Goal: Information Seeking & Learning: Learn about a topic

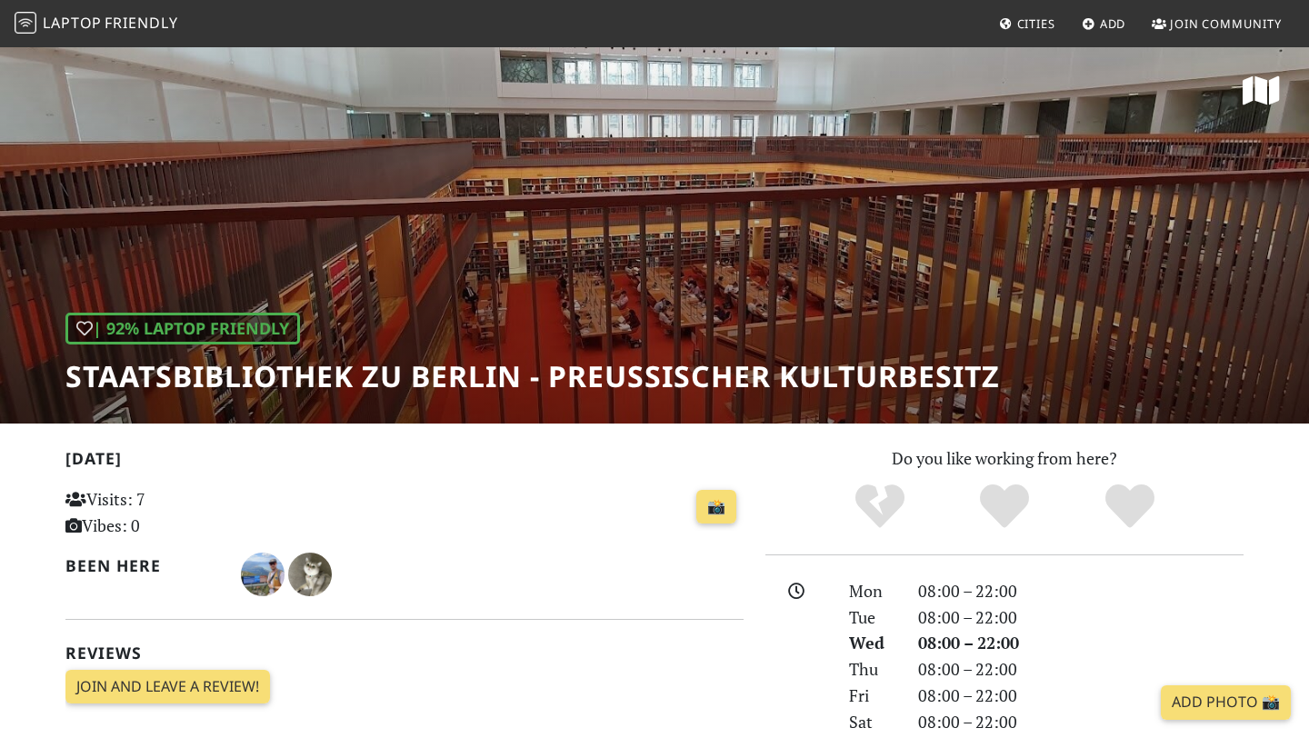
click at [81, 30] on span "Laptop" at bounding box center [72, 23] width 59 height 20
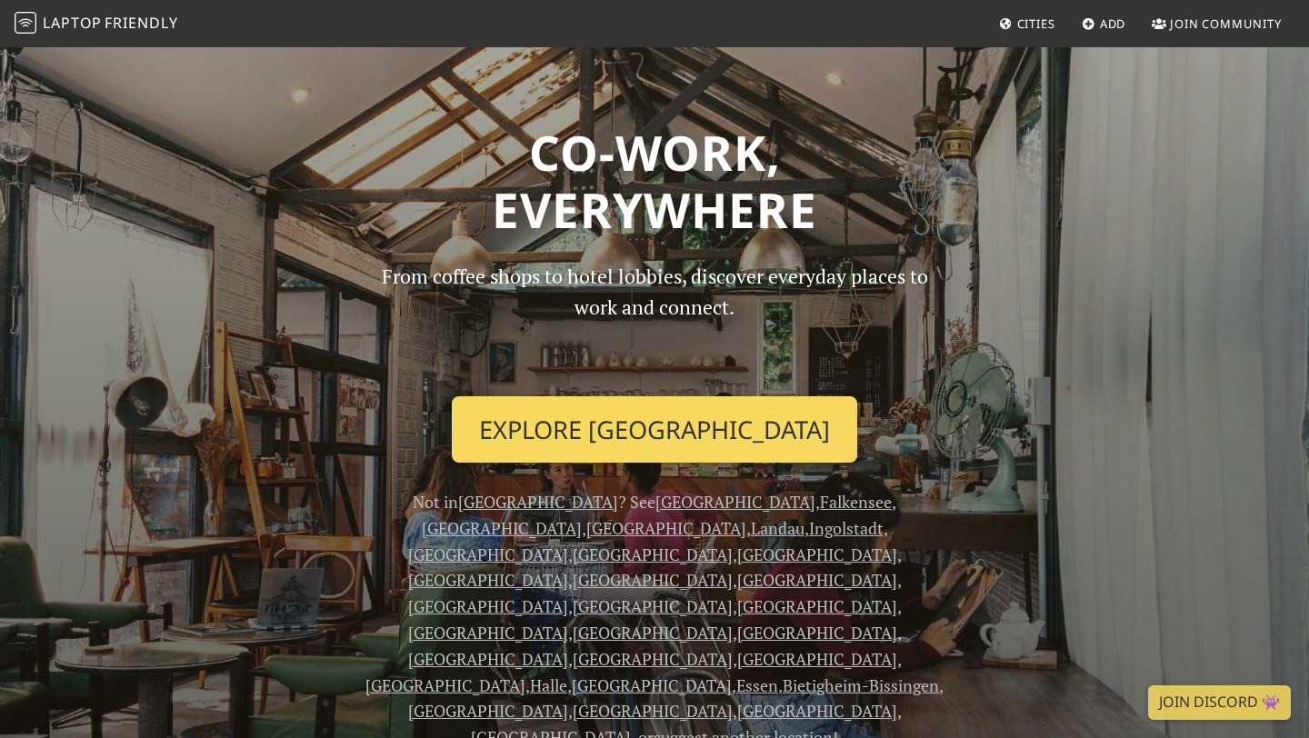
click at [688, 449] on link "Explore Berlin" at bounding box center [655, 429] width 406 height 67
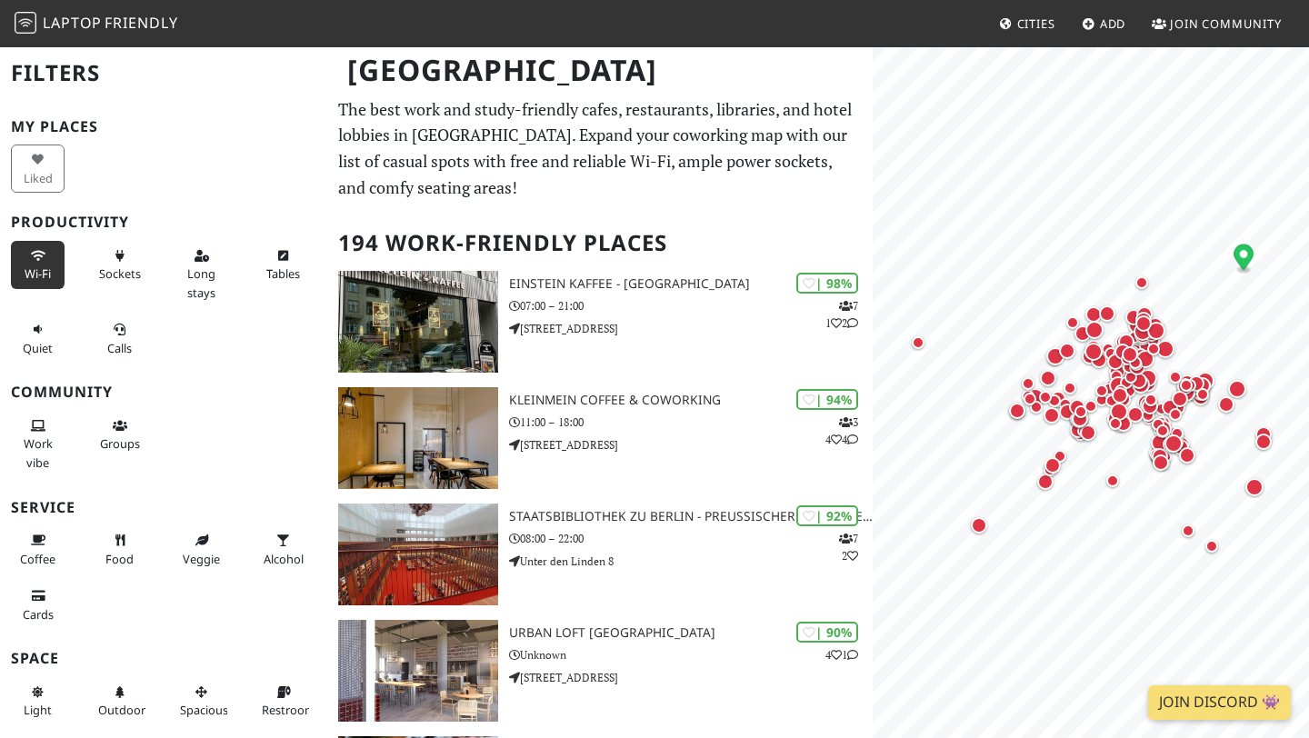
click at [33, 255] on icon at bounding box center [38, 257] width 15 height 12
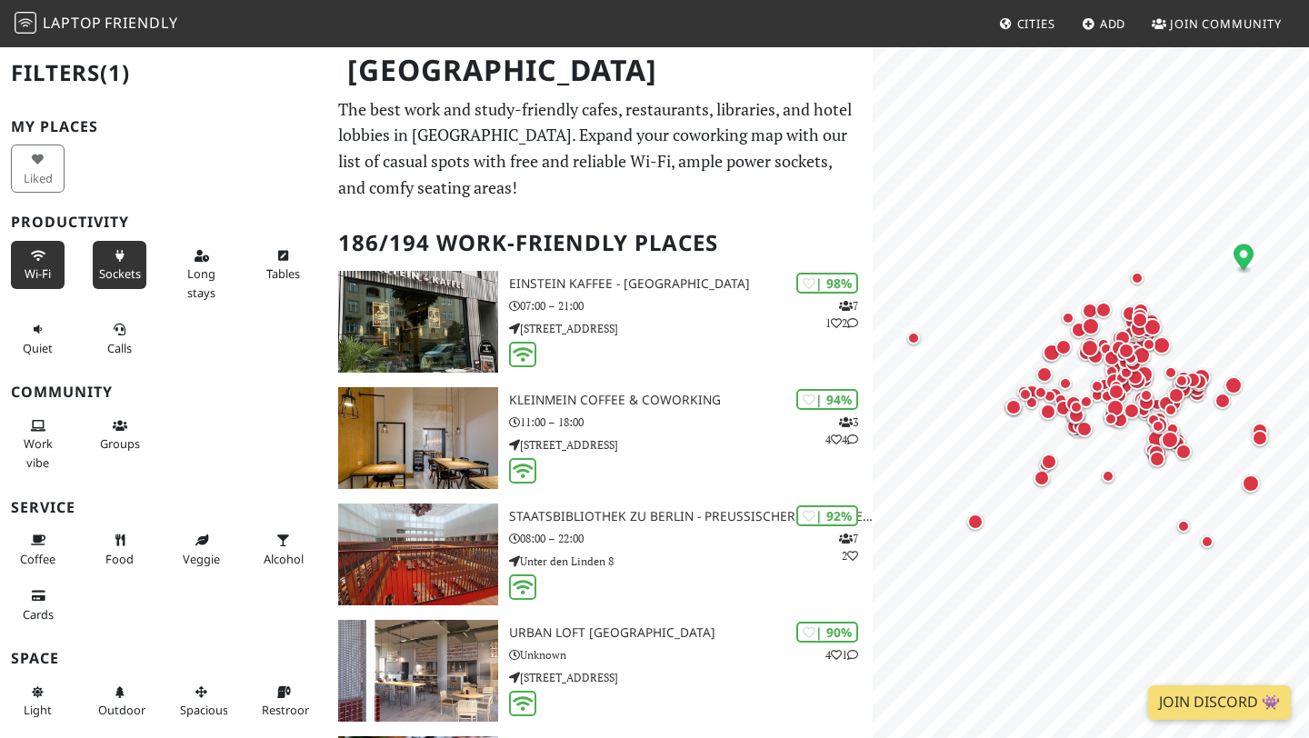
click at [128, 275] on span "Sockets" at bounding box center [120, 273] width 42 height 16
click at [205, 289] on span "Long stays" at bounding box center [201, 282] width 28 height 35
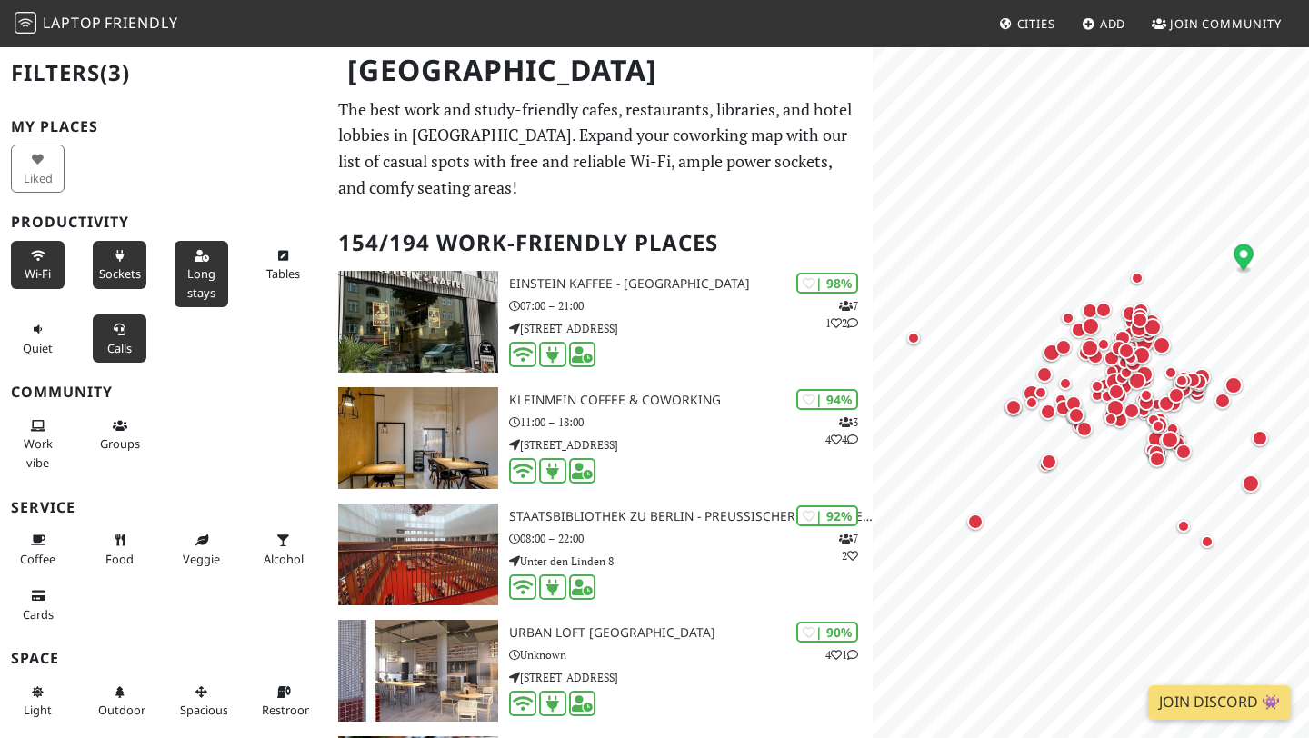
click at [106, 329] on button "Calls" at bounding box center [120, 339] width 54 height 48
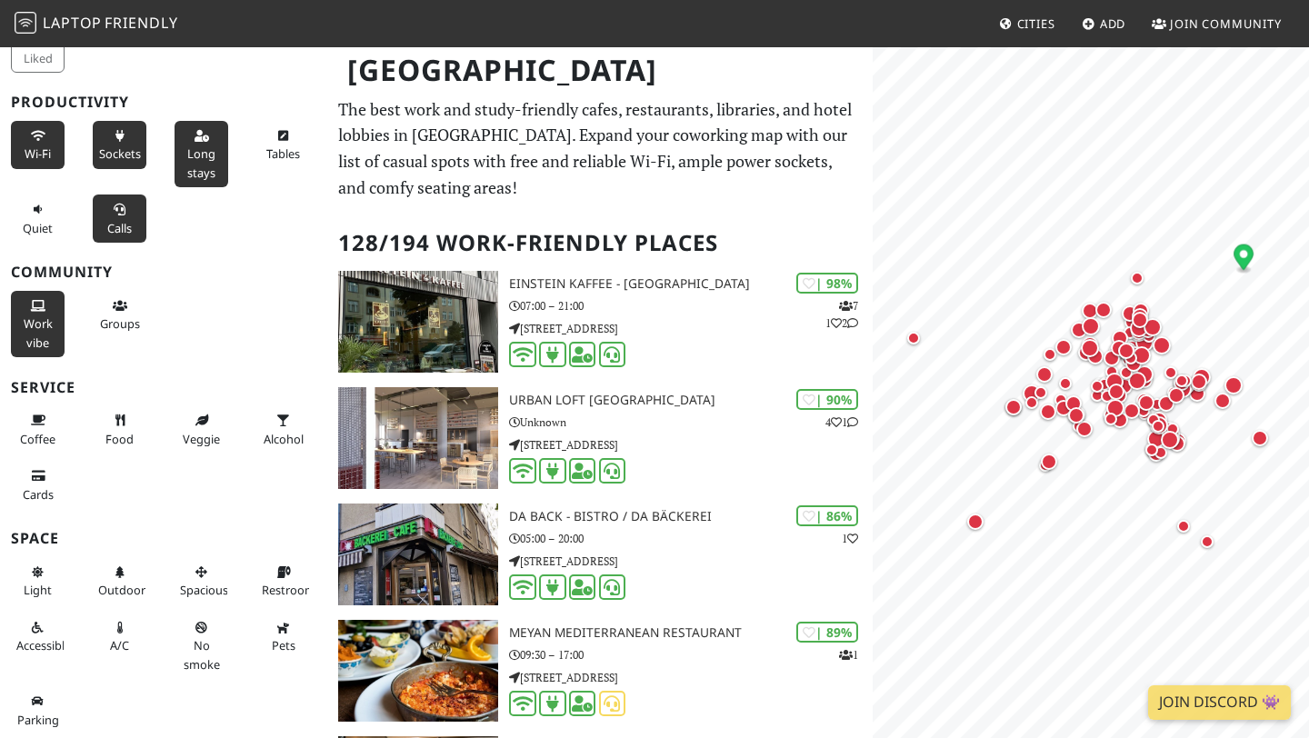
click at [38, 334] on button "Work vibe" at bounding box center [38, 324] width 54 height 66
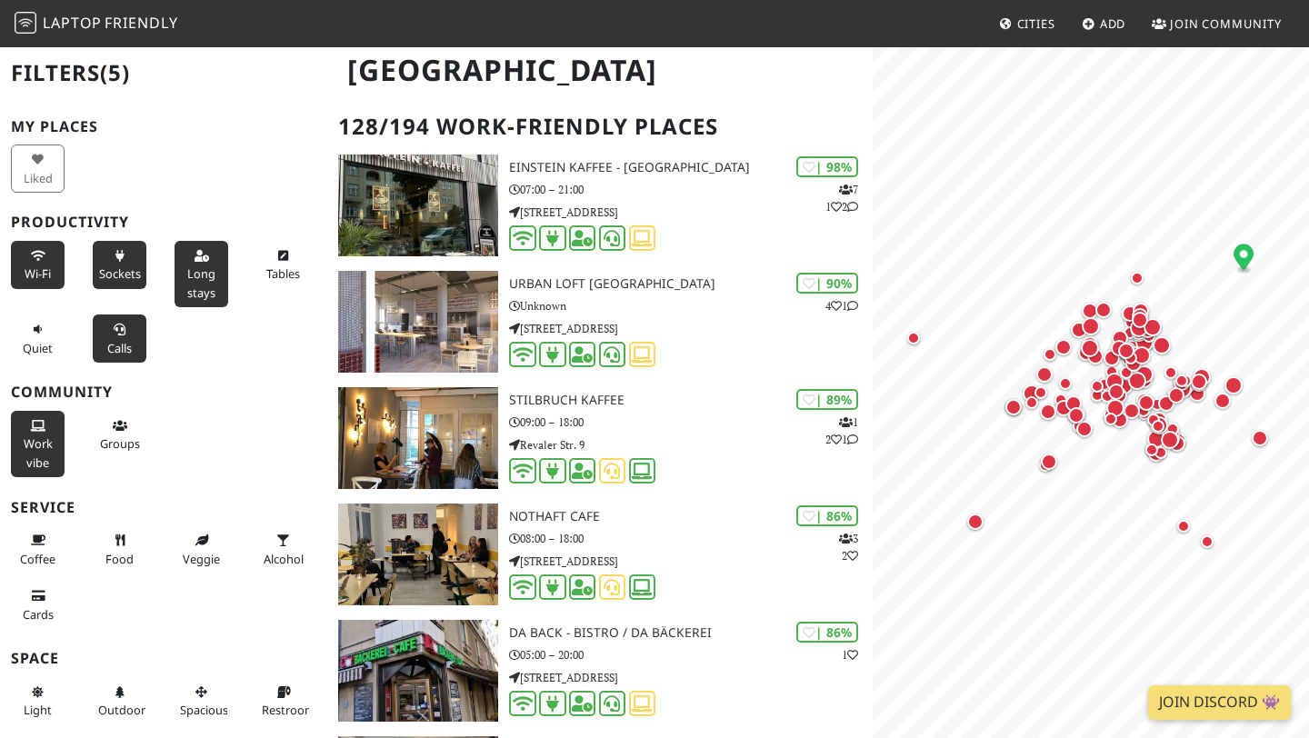
click at [41, 183] on div "Liked" at bounding box center [41, 168] width 82 height 55
click at [41, 168] on div "Liked" at bounding box center [41, 168] width 82 height 55
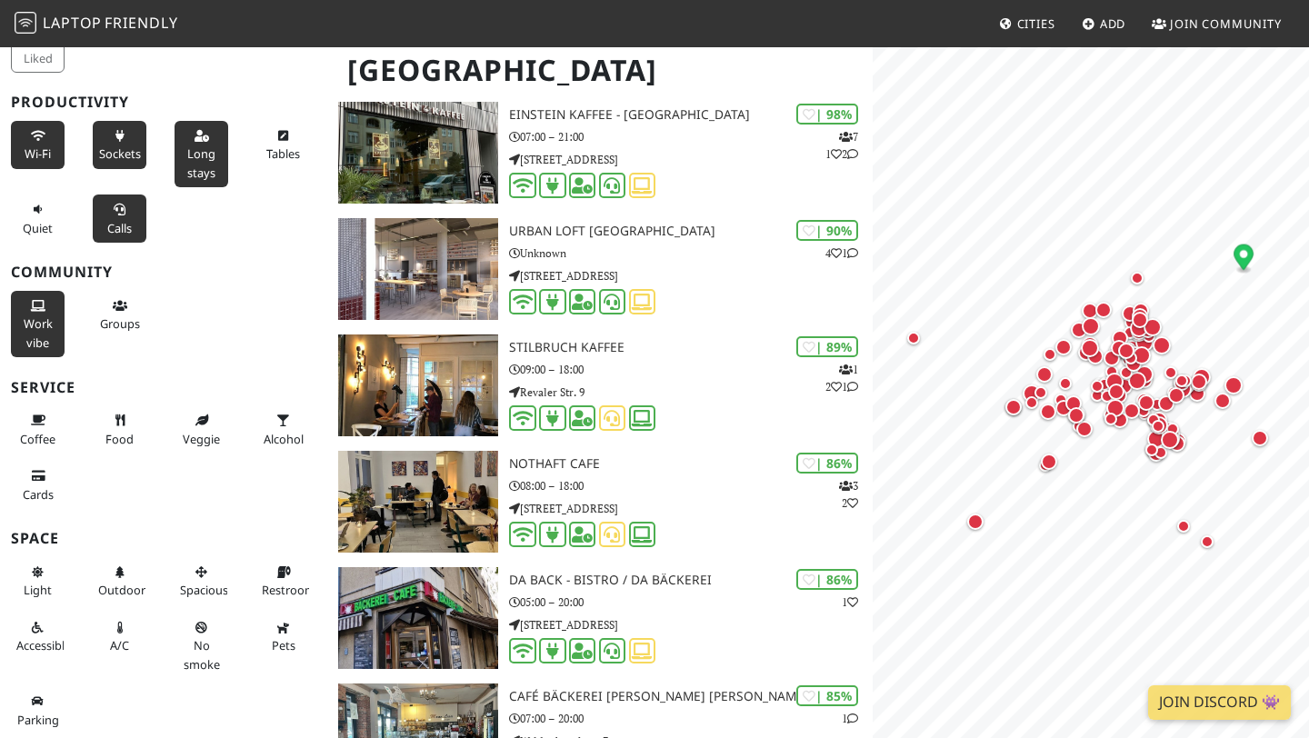
scroll to position [168, 0]
click at [209, 656] on span "No smoke" at bounding box center [202, 654] width 36 height 35
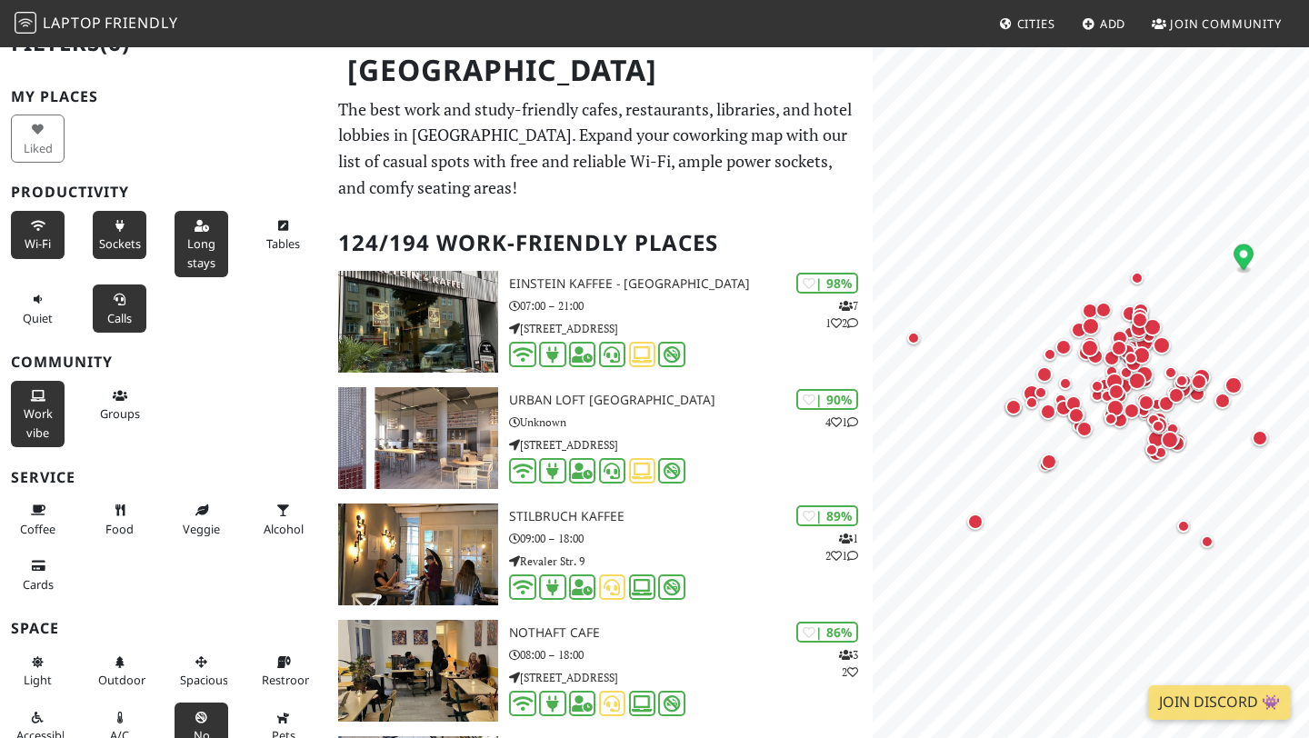
scroll to position [0, 0]
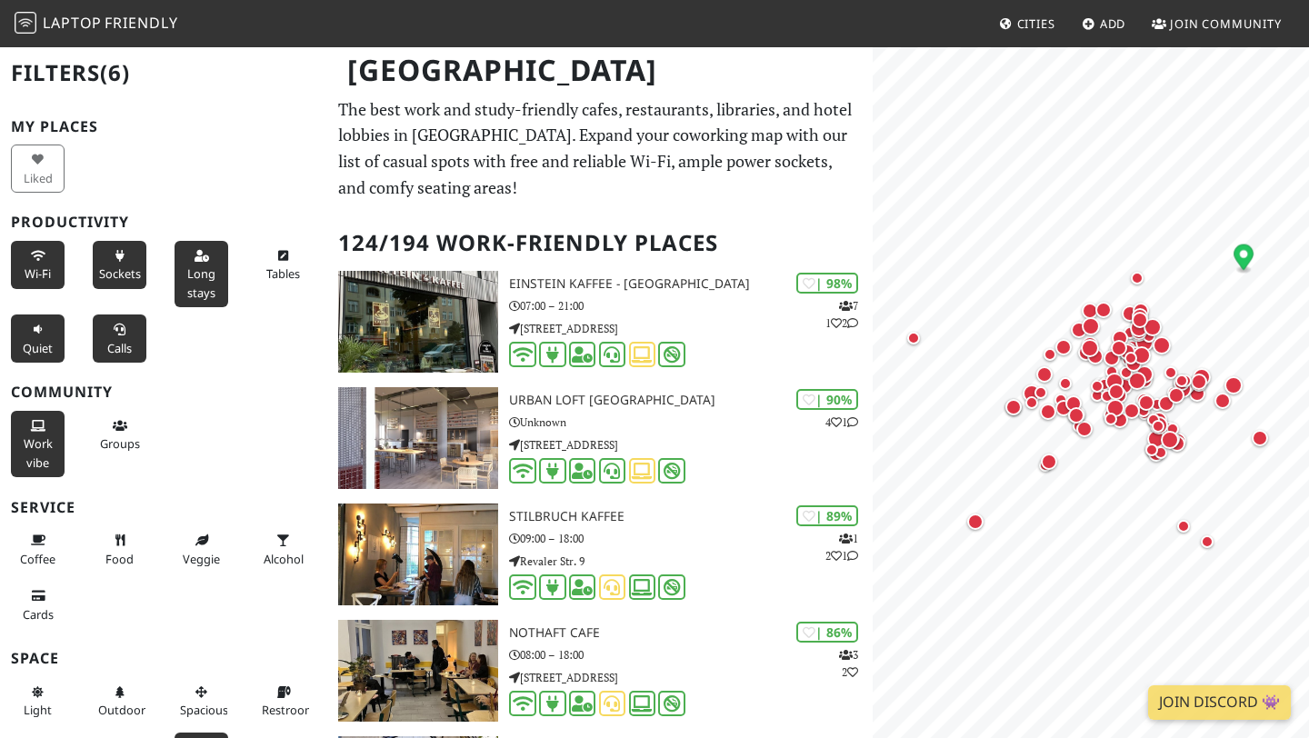
click at [34, 345] on span "Quiet" at bounding box center [38, 348] width 30 height 16
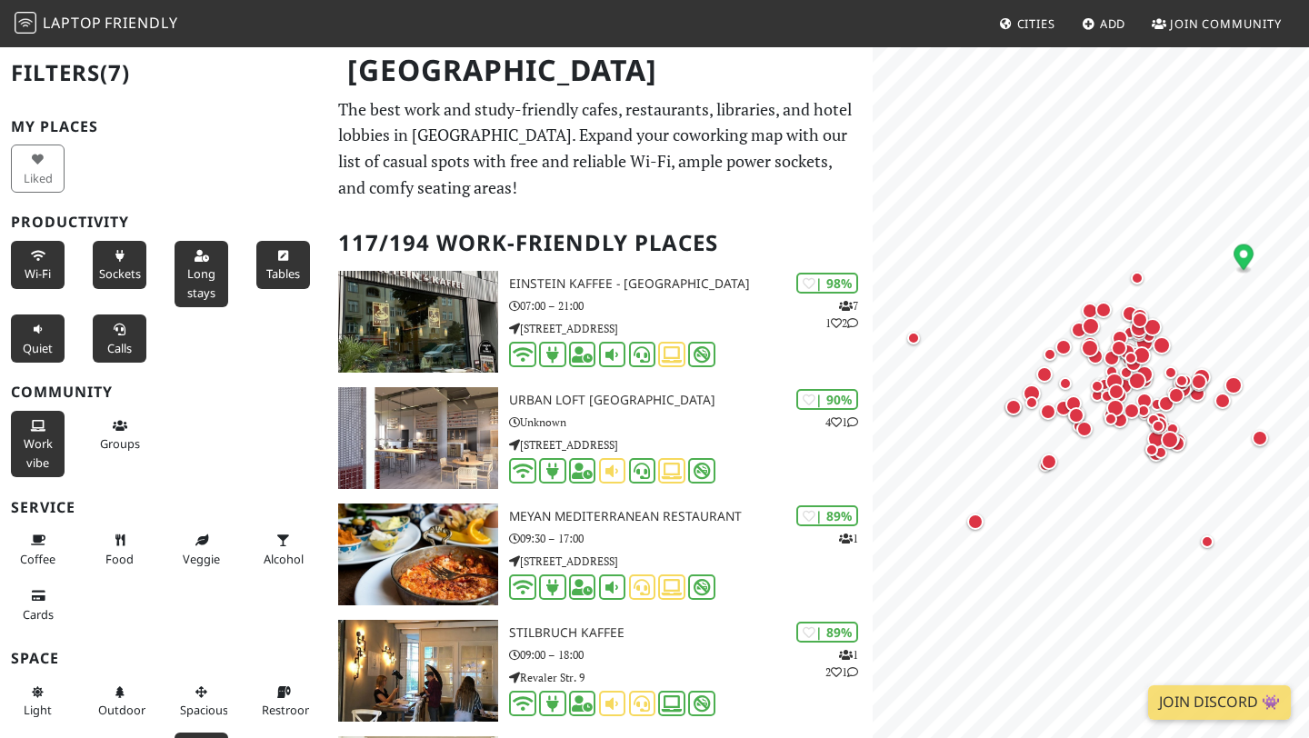
click at [286, 264] on button "Tables" at bounding box center [283, 265] width 54 height 48
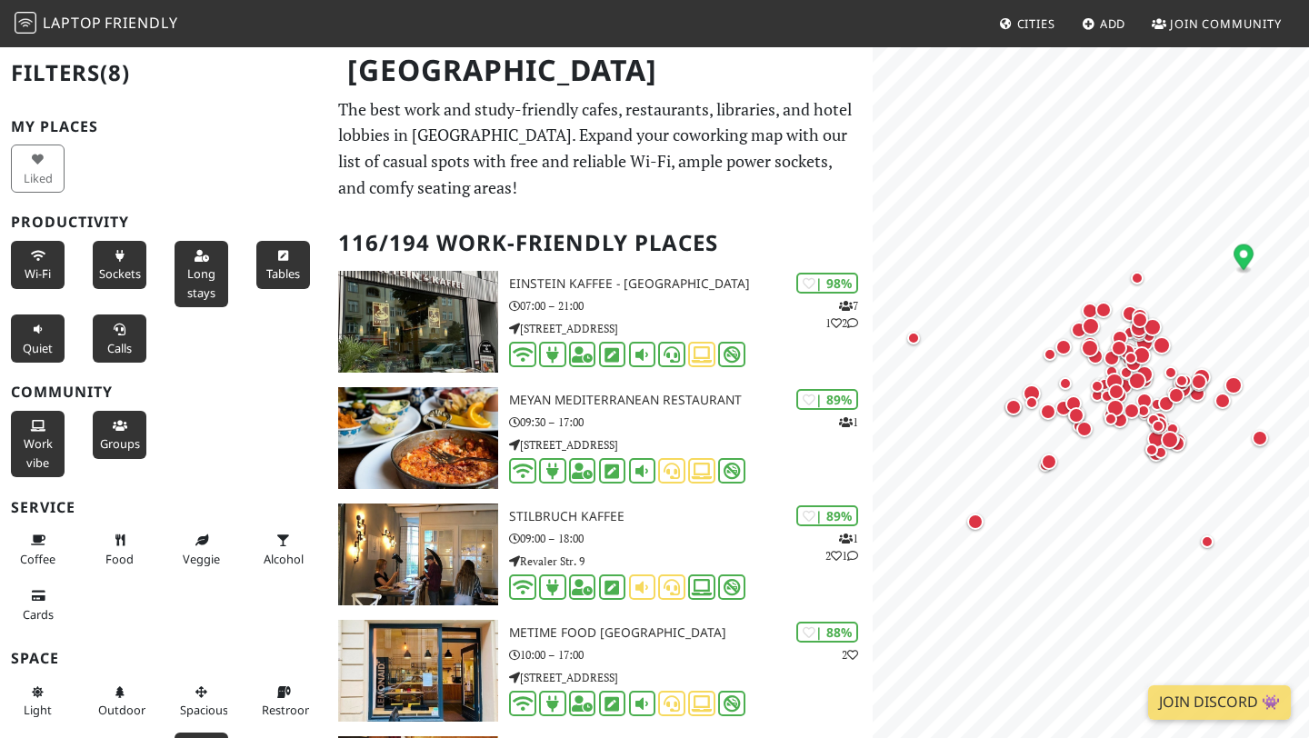
click at [122, 439] on span "Groups" at bounding box center [120, 444] width 40 height 16
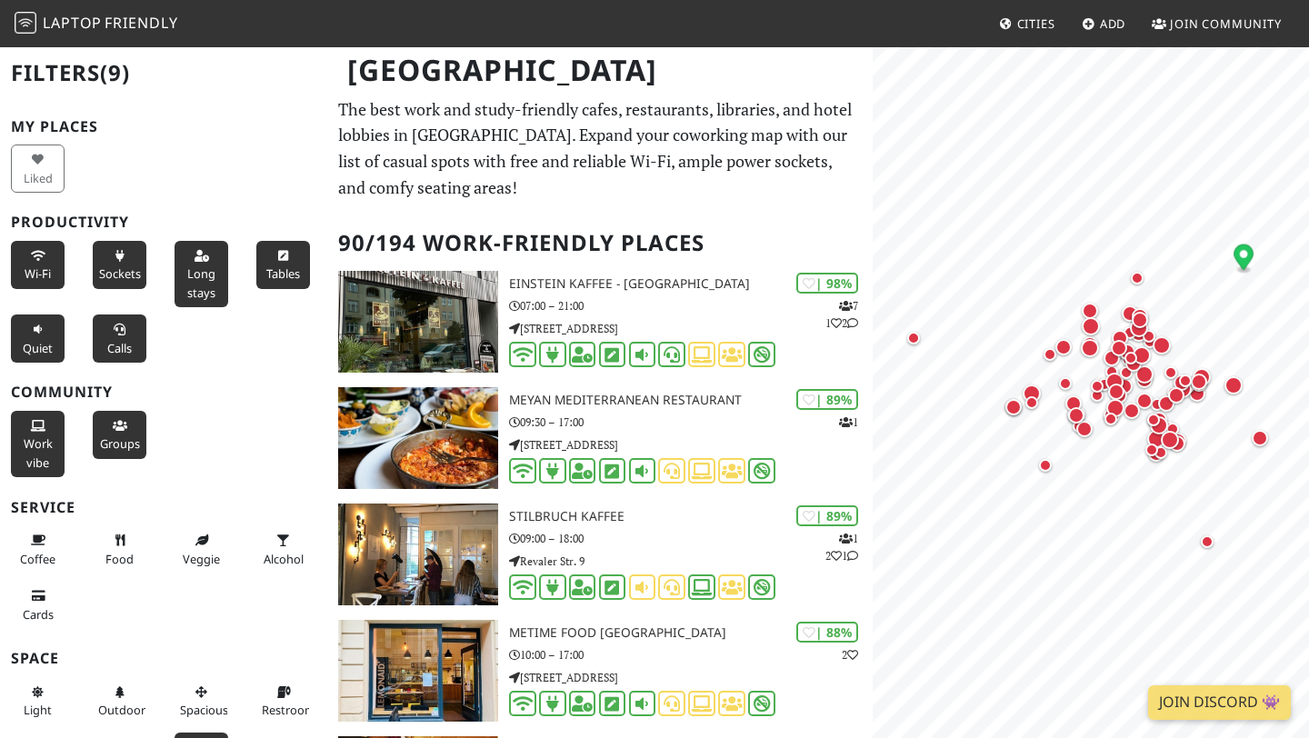
click at [122, 439] on span "Groups" at bounding box center [120, 444] width 40 height 16
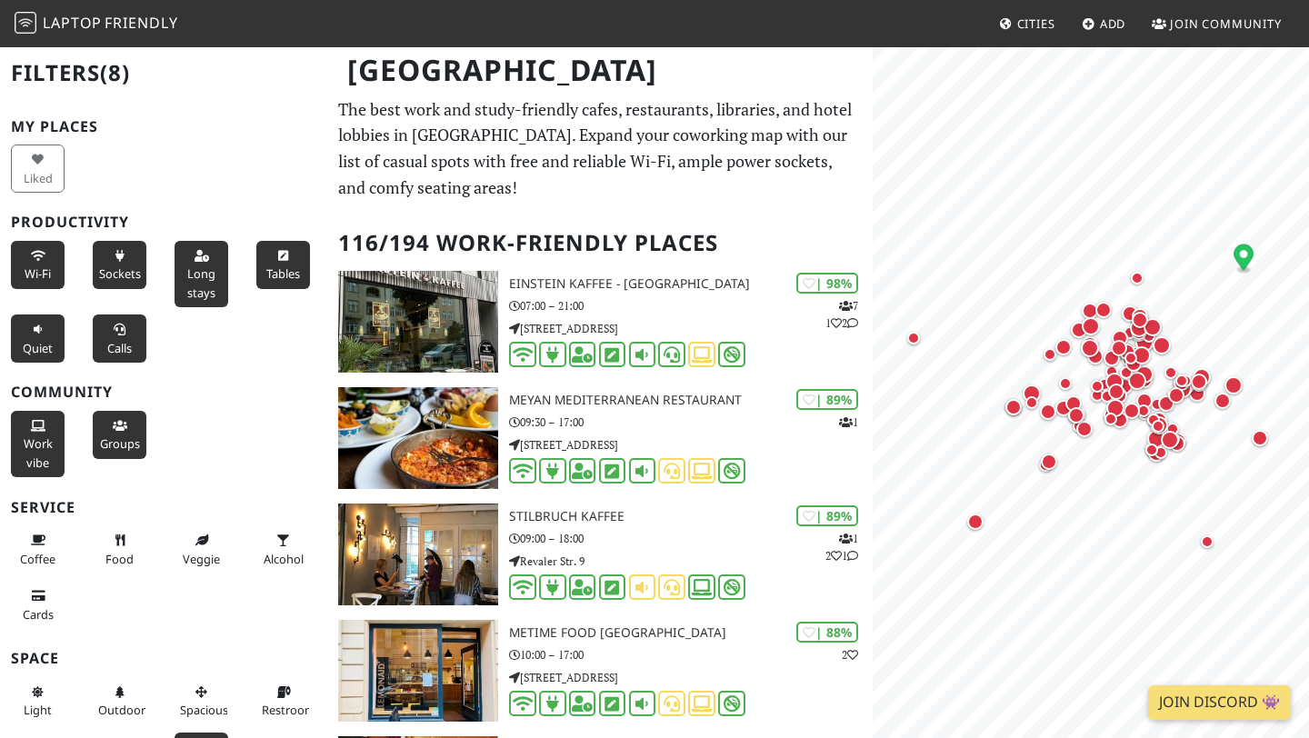
click at [122, 439] on span "Groups" at bounding box center [120, 444] width 40 height 16
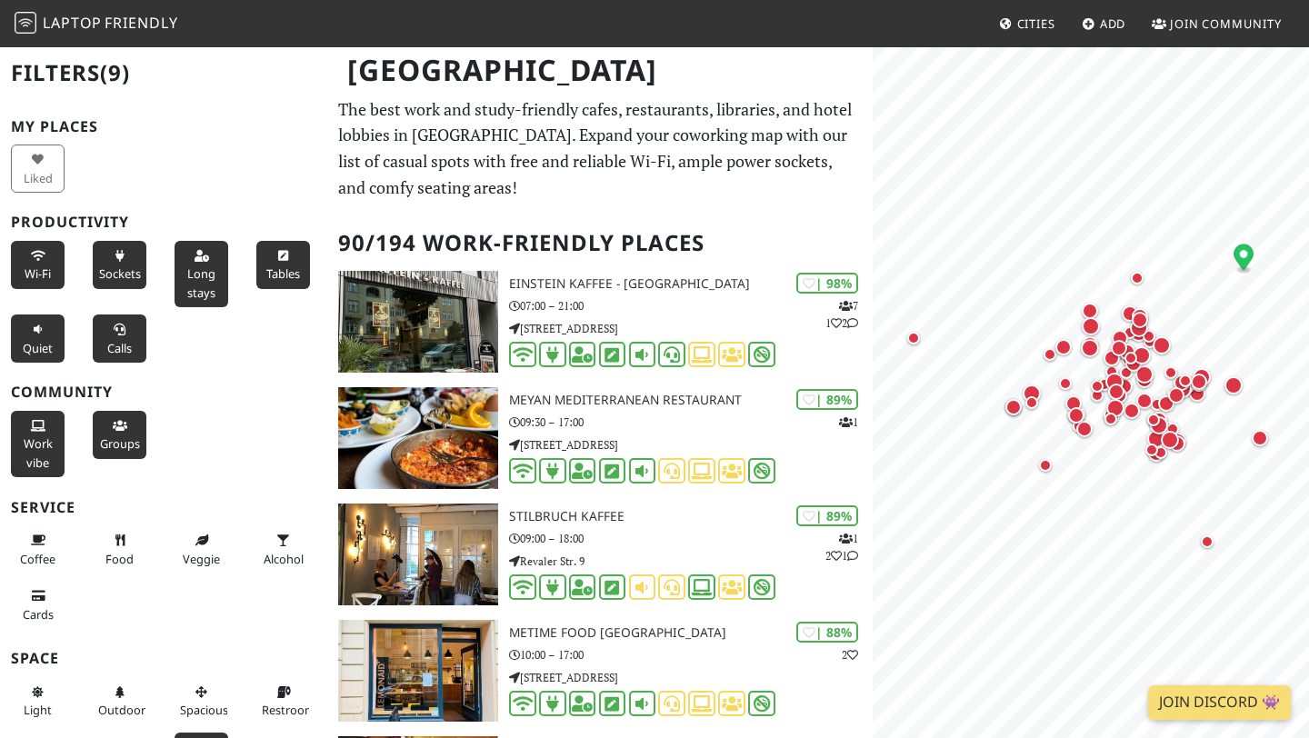
click at [122, 439] on span "Groups" at bounding box center [120, 444] width 40 height 16
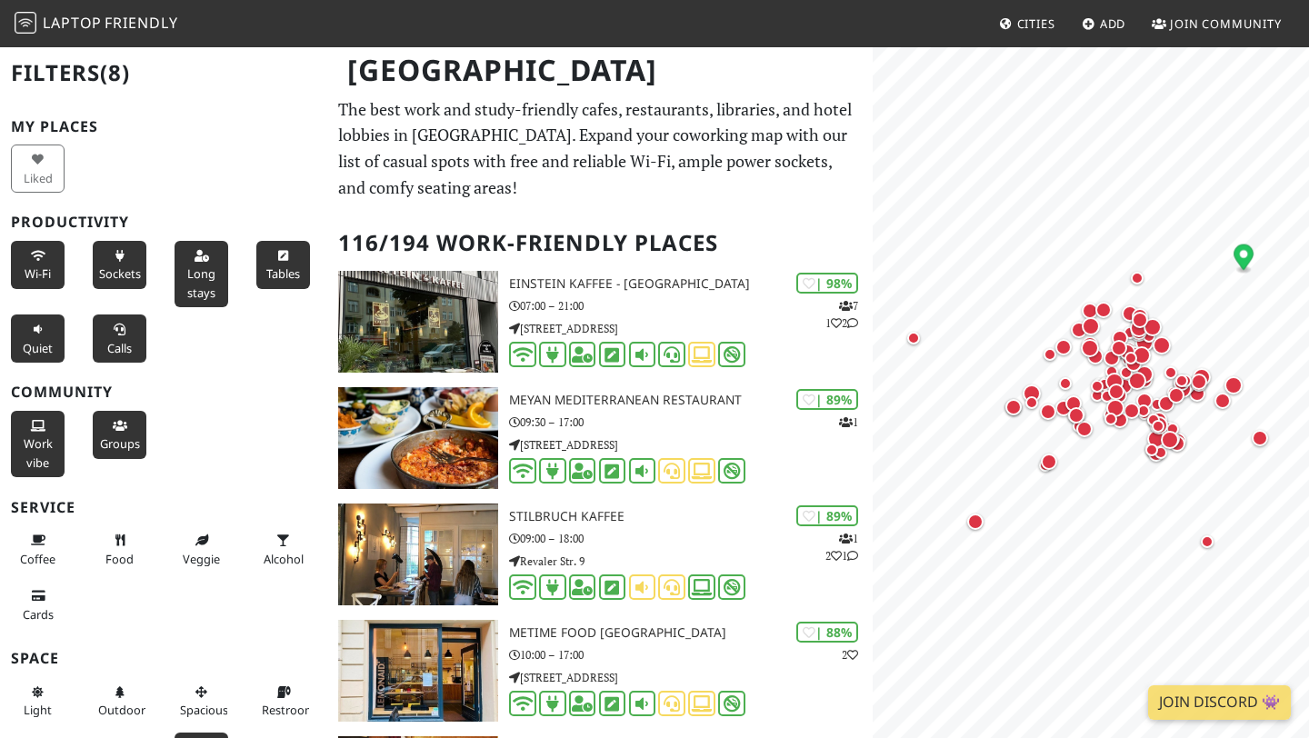
click at [122, 439] on span "Groups" at bounding box center [120, 444] width 40 height 16
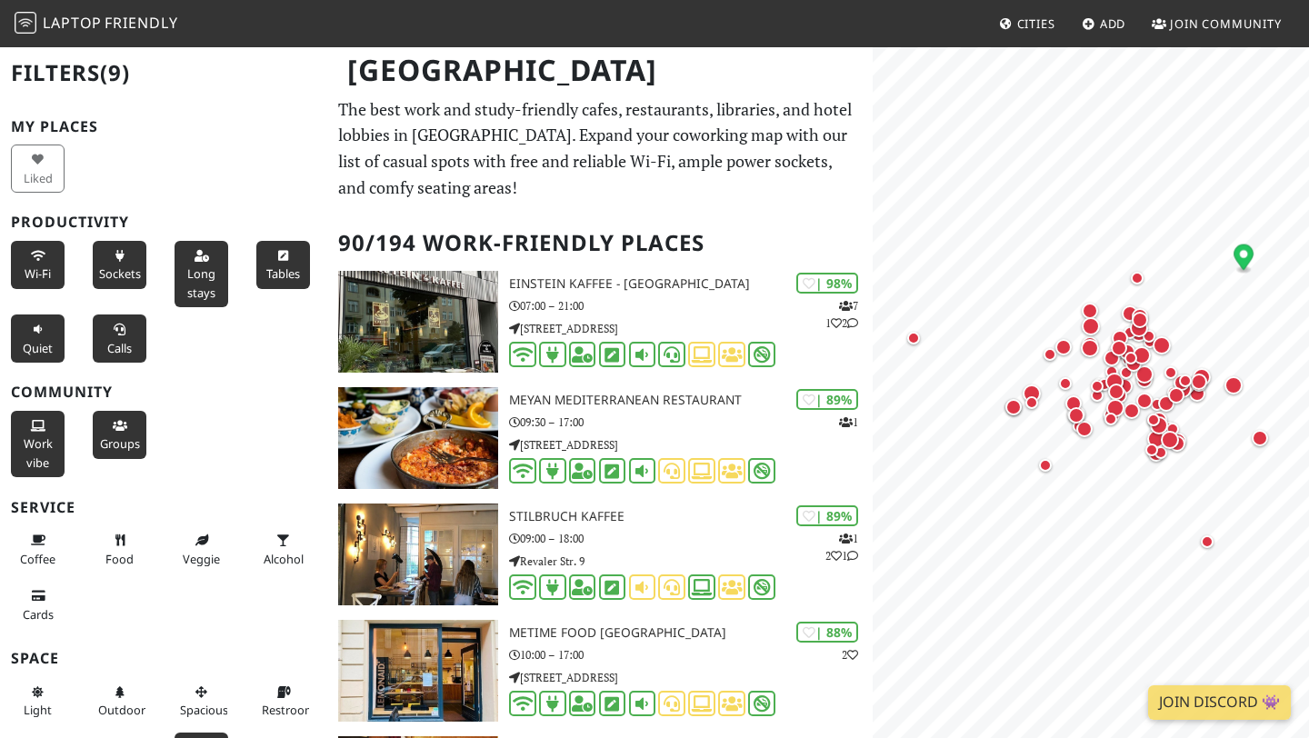
click at [122, 439] on span "Groups" at bounding box center [120, 444] width 40 height 16
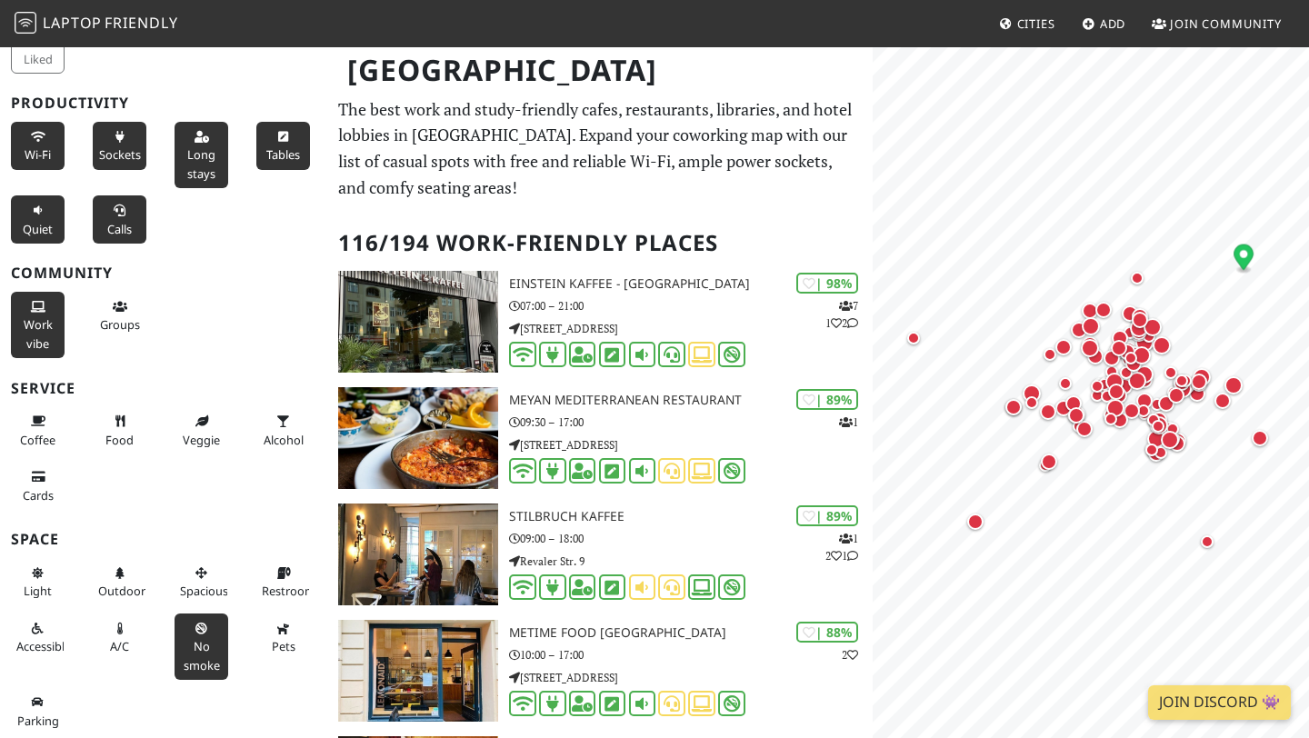
scroll to position [120, 0]
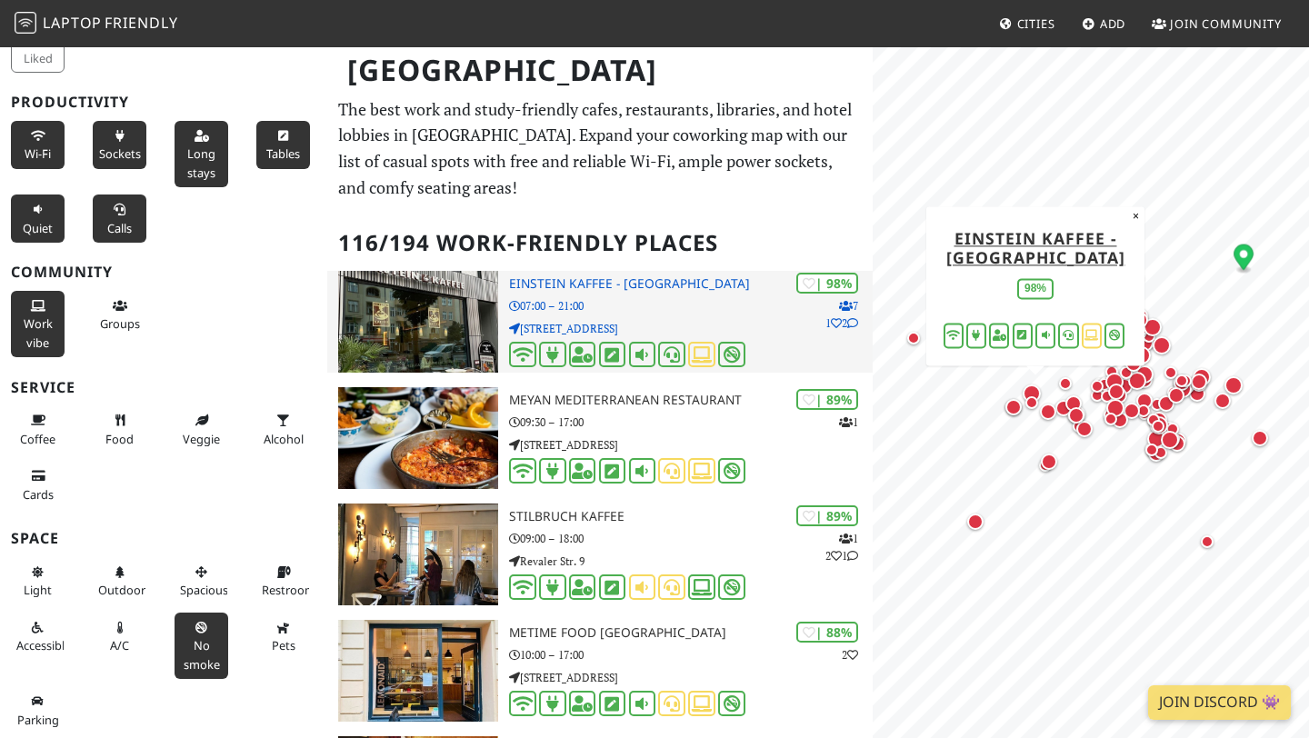
click at [476, 297] on img at bounding box center [418, 322] width 160 height 102
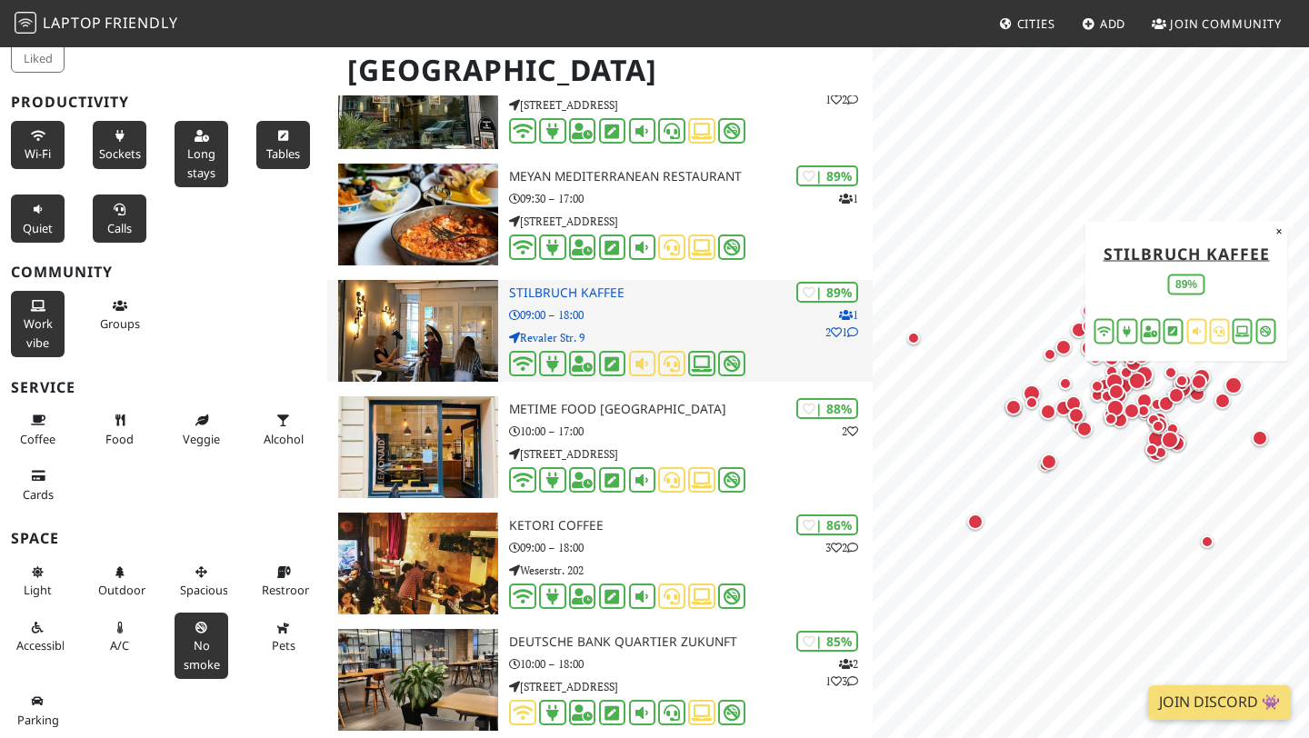
scroll to position [226, 0]
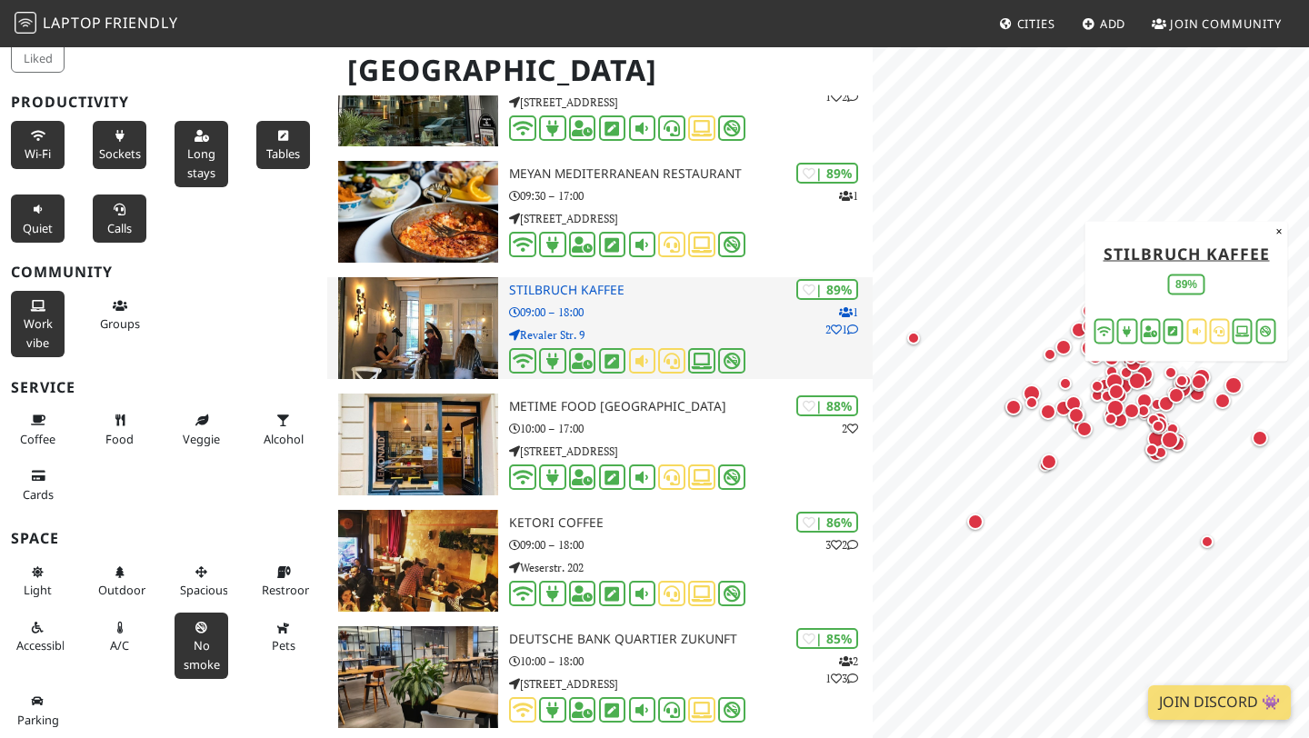
click at [468, 332] on img at bounding box center [418, 328] width 160 height 102
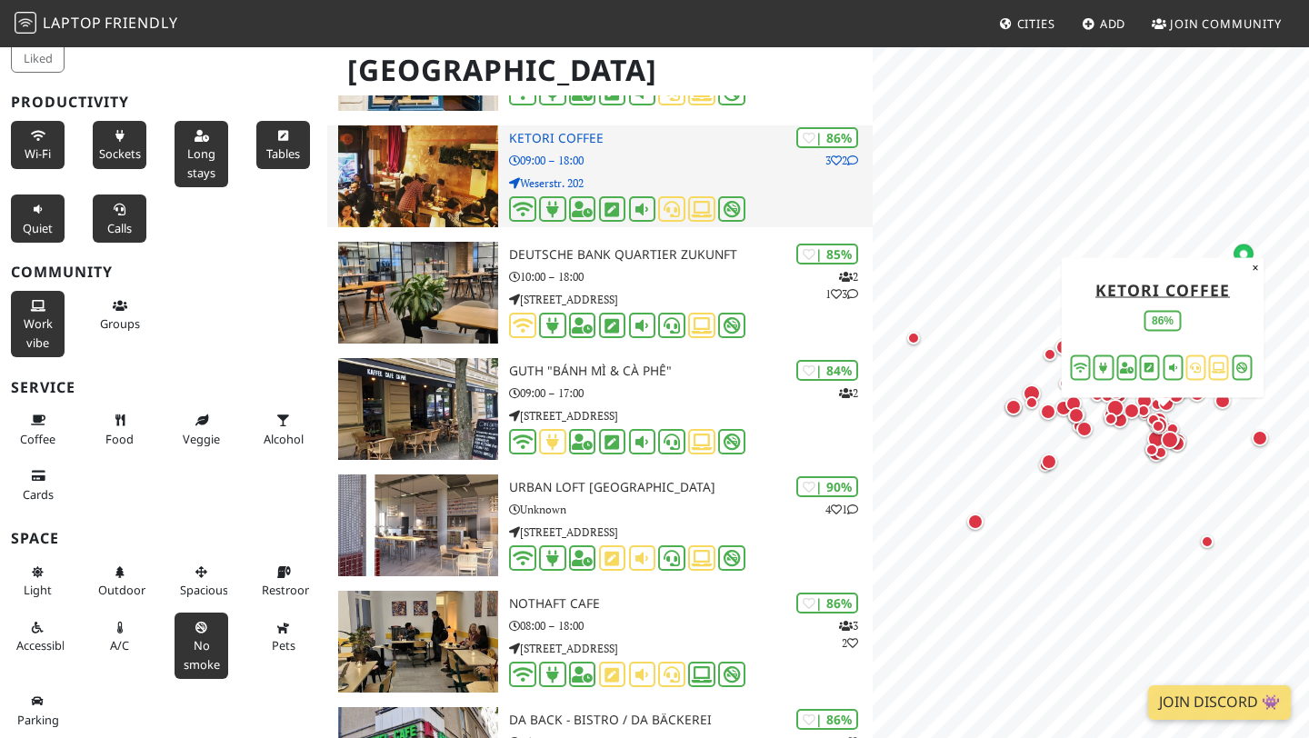
scroll to position [613, 0]
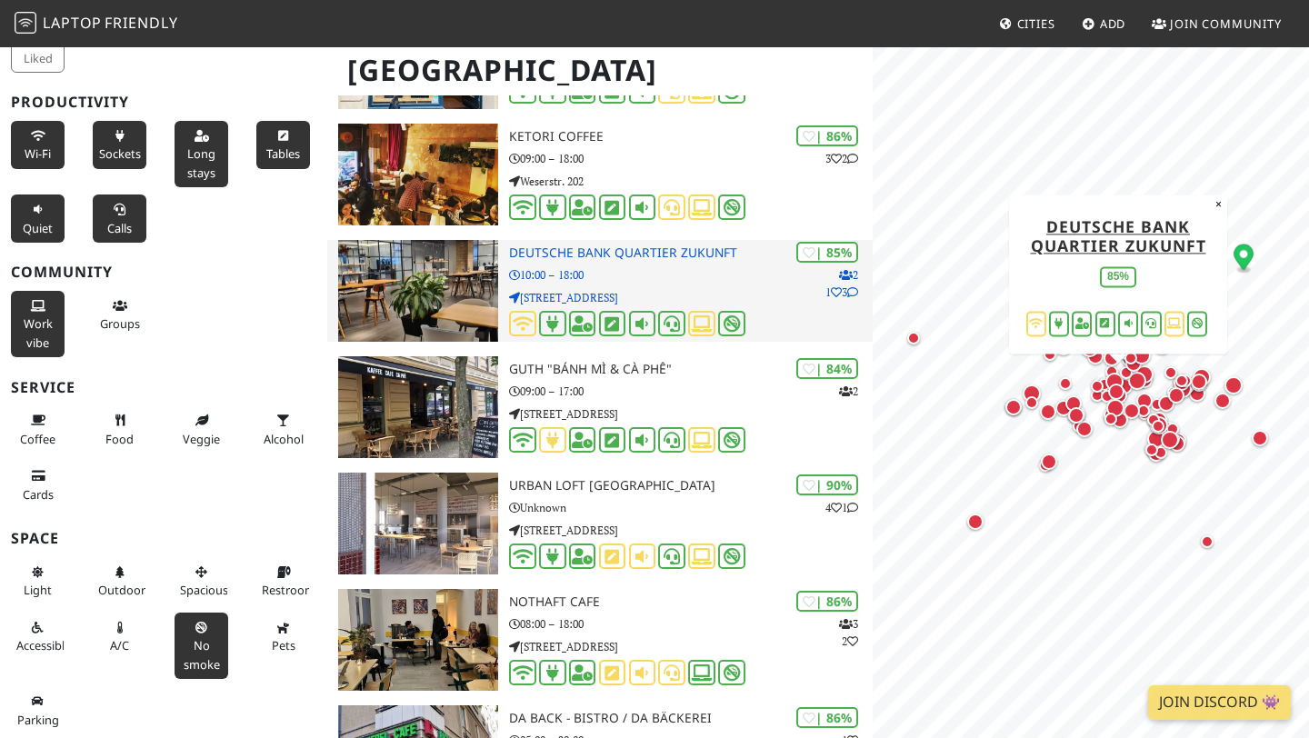
click at [458, 273] on img at bounding box center [418, 291] width 160 height 102
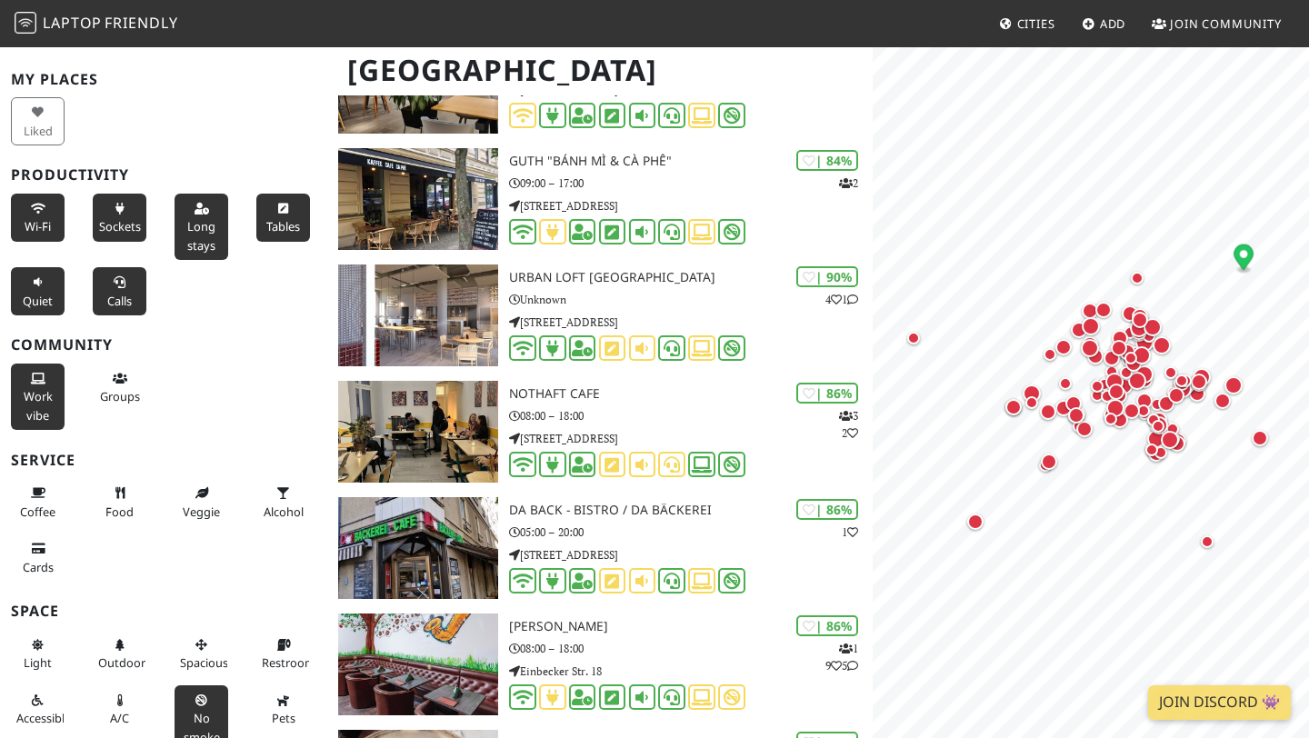
scroll to position [44, 0]
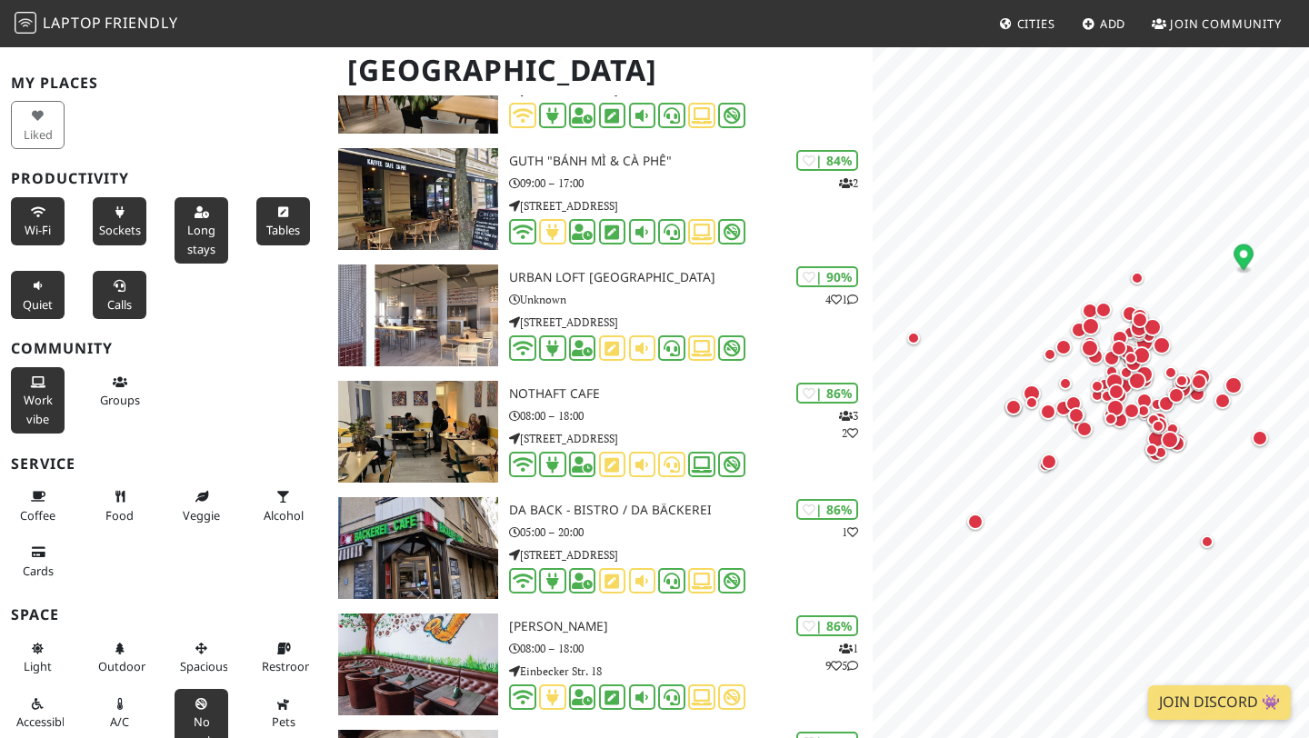
click at [33, 299] on span "Quiet" at bounding box center [38, 304] width 30 height 16
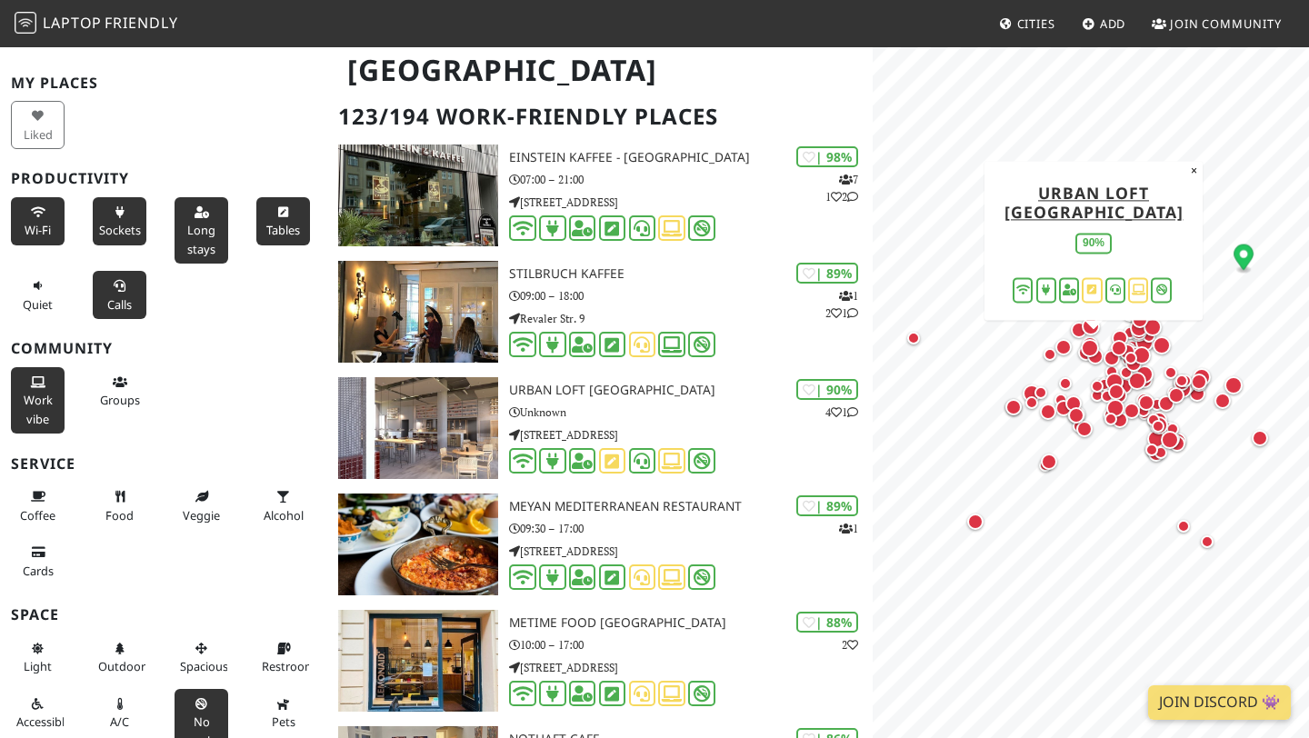
scroll to position [145, 0]
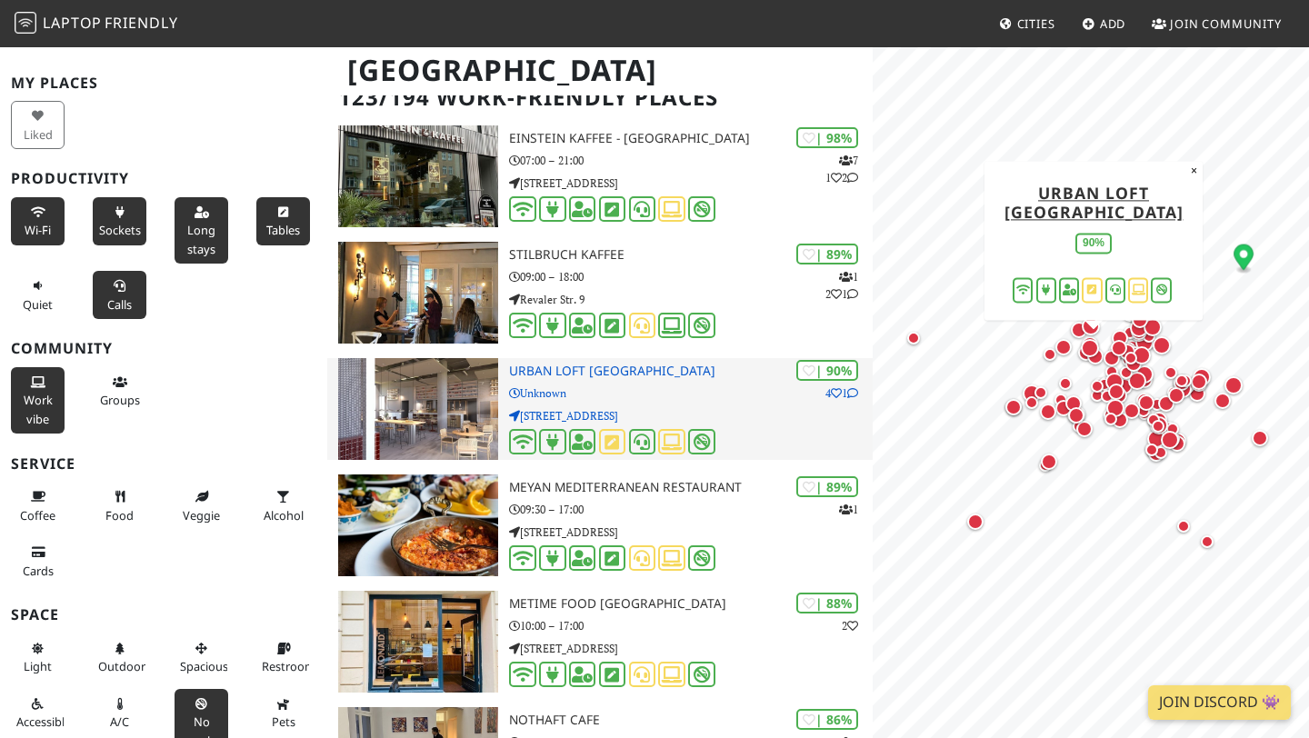
click at [433, 410] on img at bounding box center [418, 409] width 160 height 102
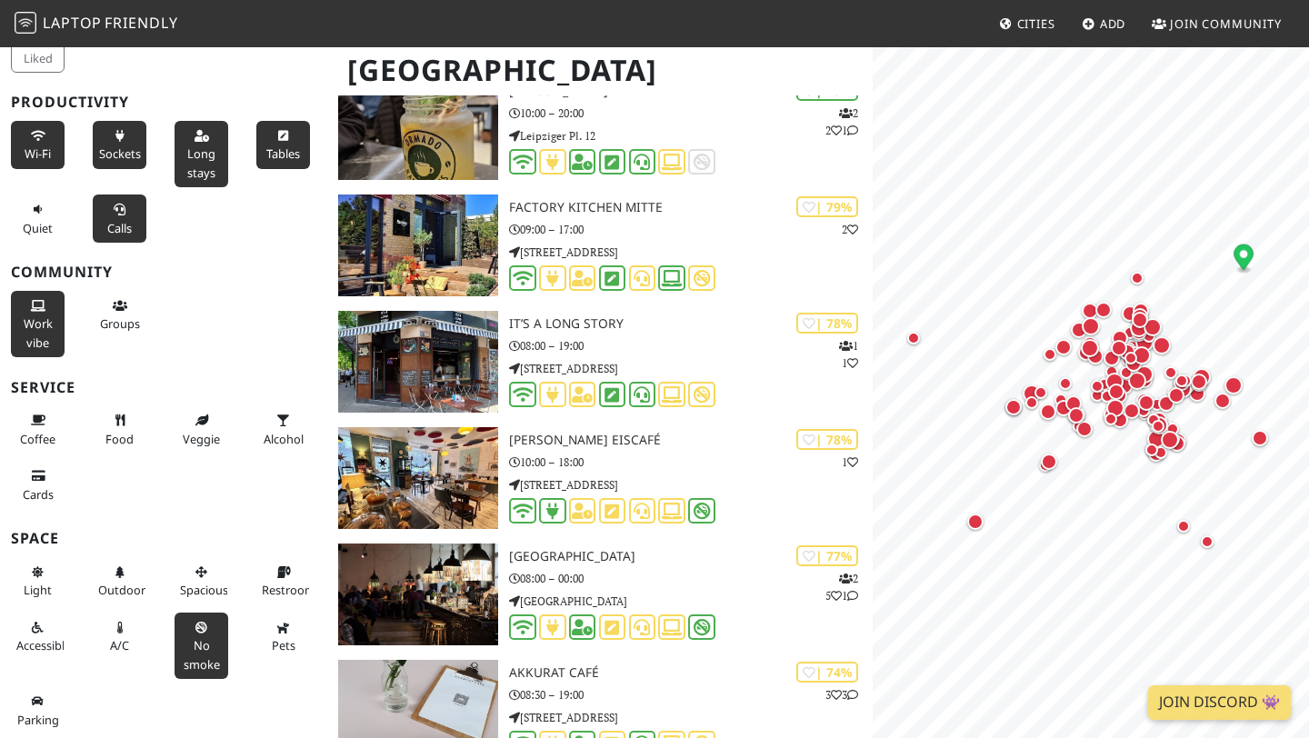
scroll to position [0, 0]
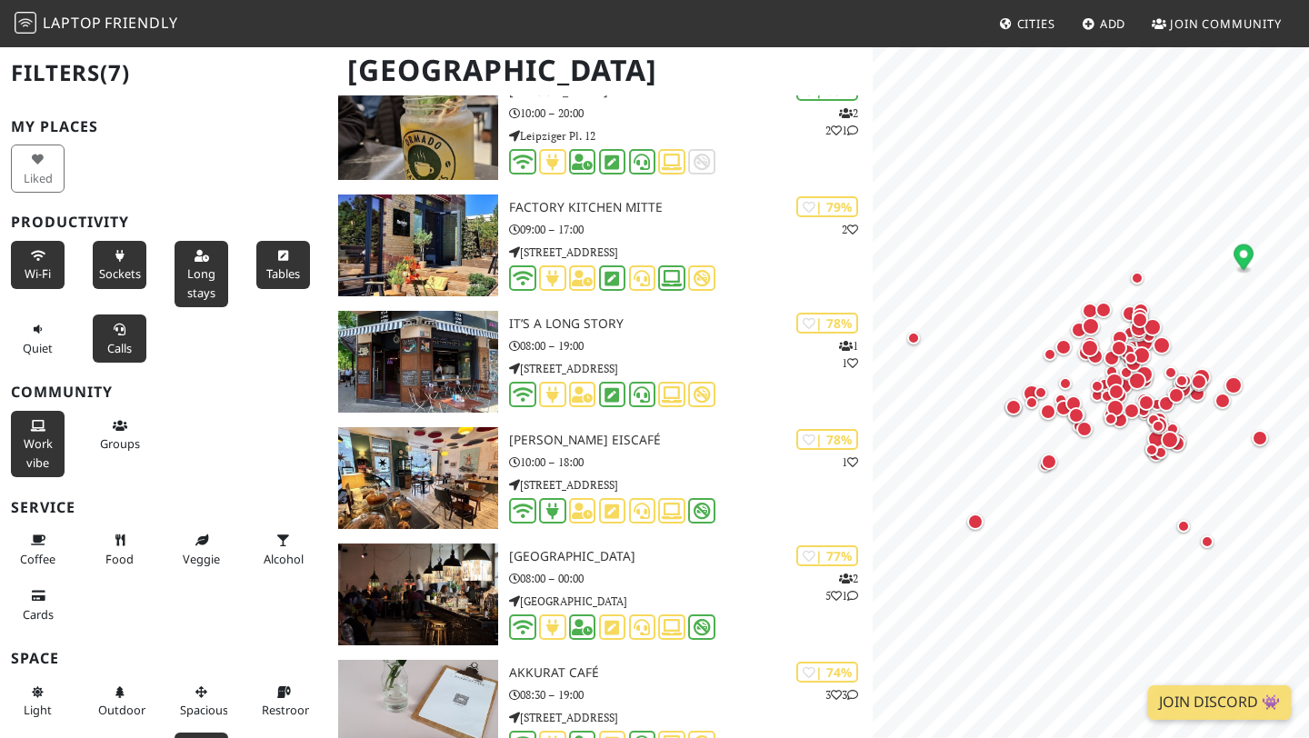
click at [121, 261] on button "Sockets" at bounding box center [120, 265] width 54 height 48
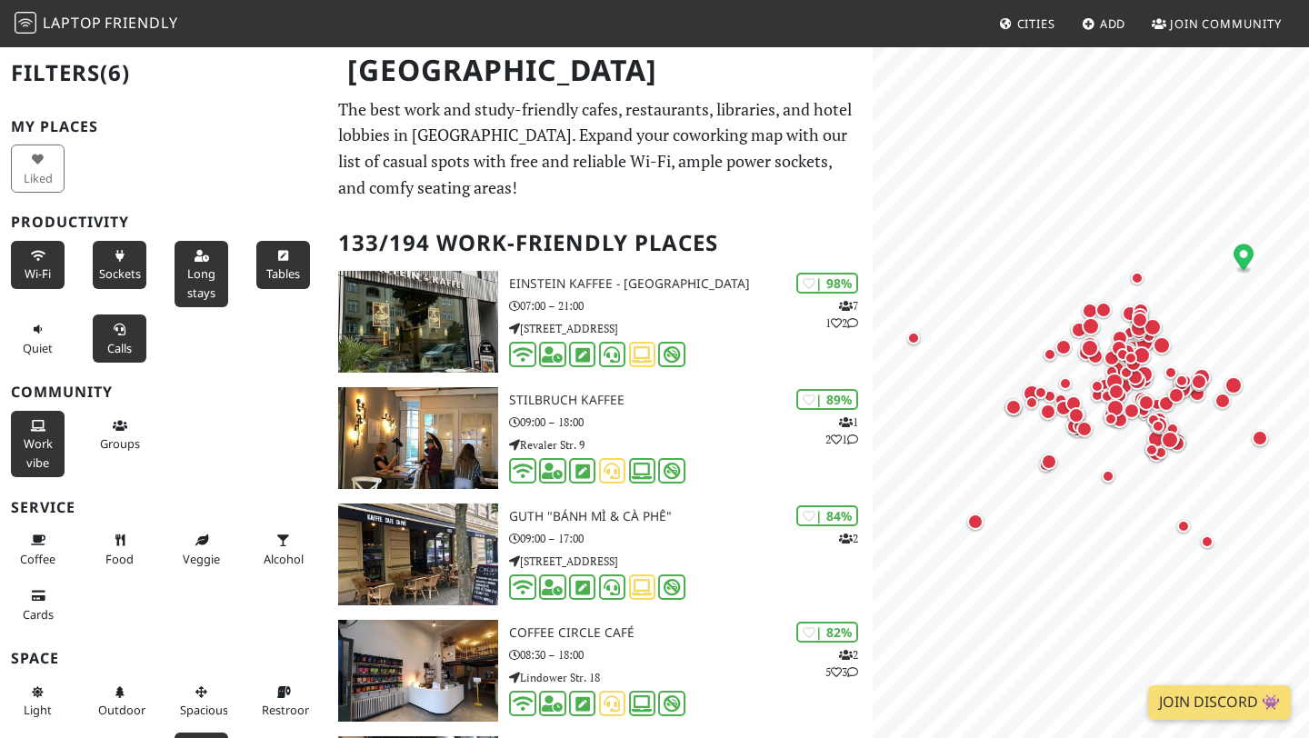
click at [115, 262] on button "Sockets" at bounding box center [120, 265] width 54 height 48
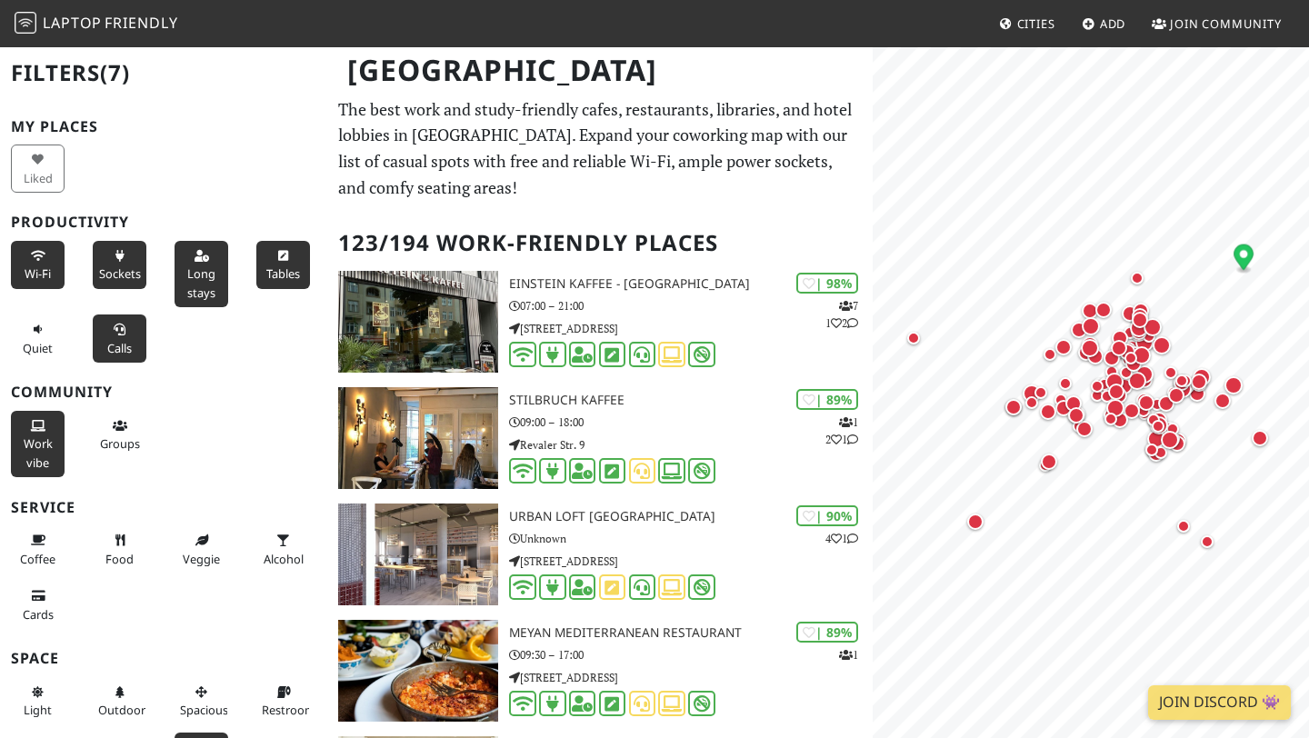
click at [127, 279] on span "Sockets" at bounding box center [120, 273] width 42 height 16
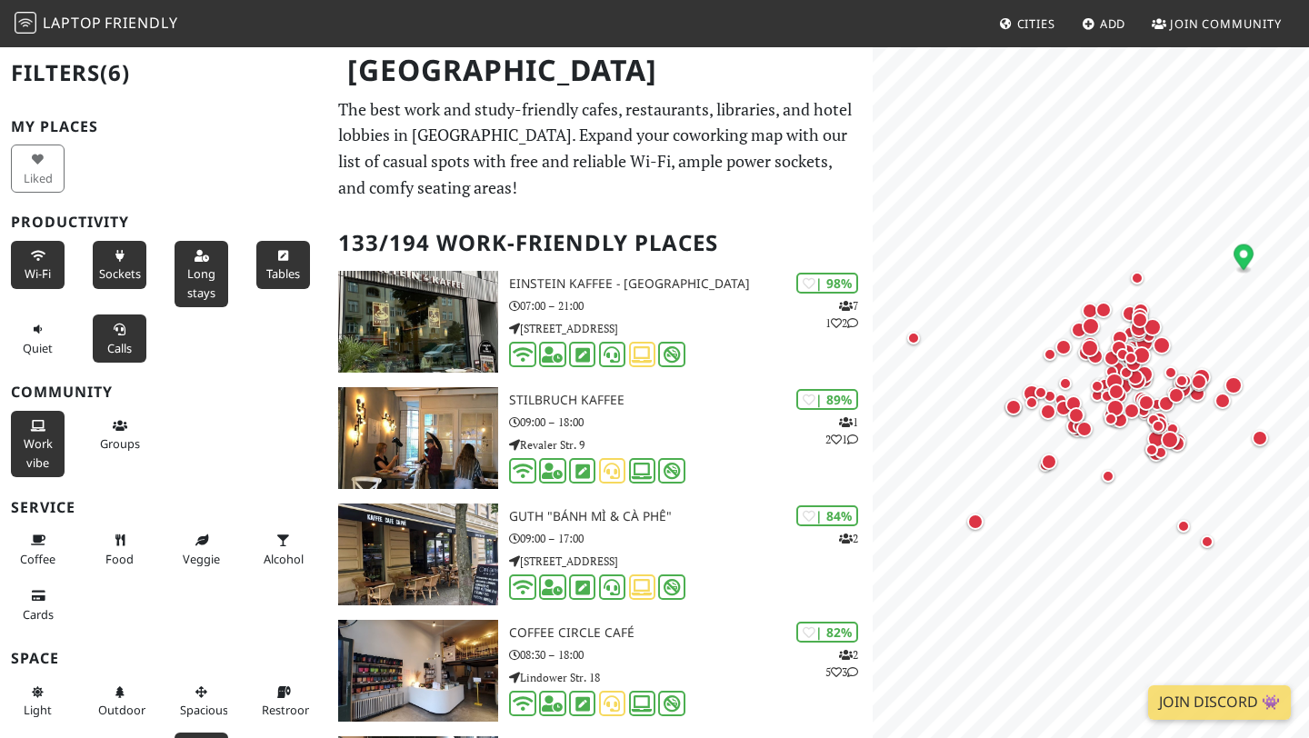
click at [127, 279] on span "Sockets" at bounding box center [120, 273] width 42 height 16
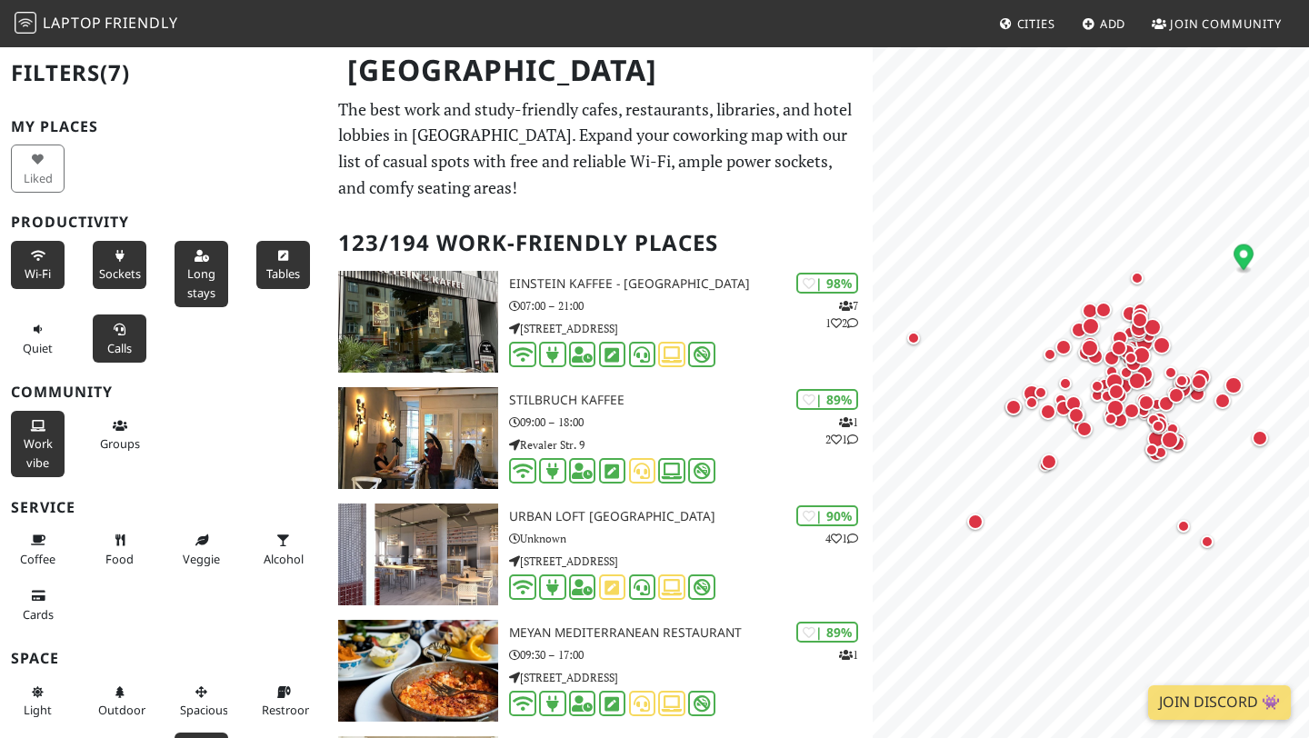
click at [127, 279] on span "Sockets" at bounding box center [120, 273] width 42 height 16
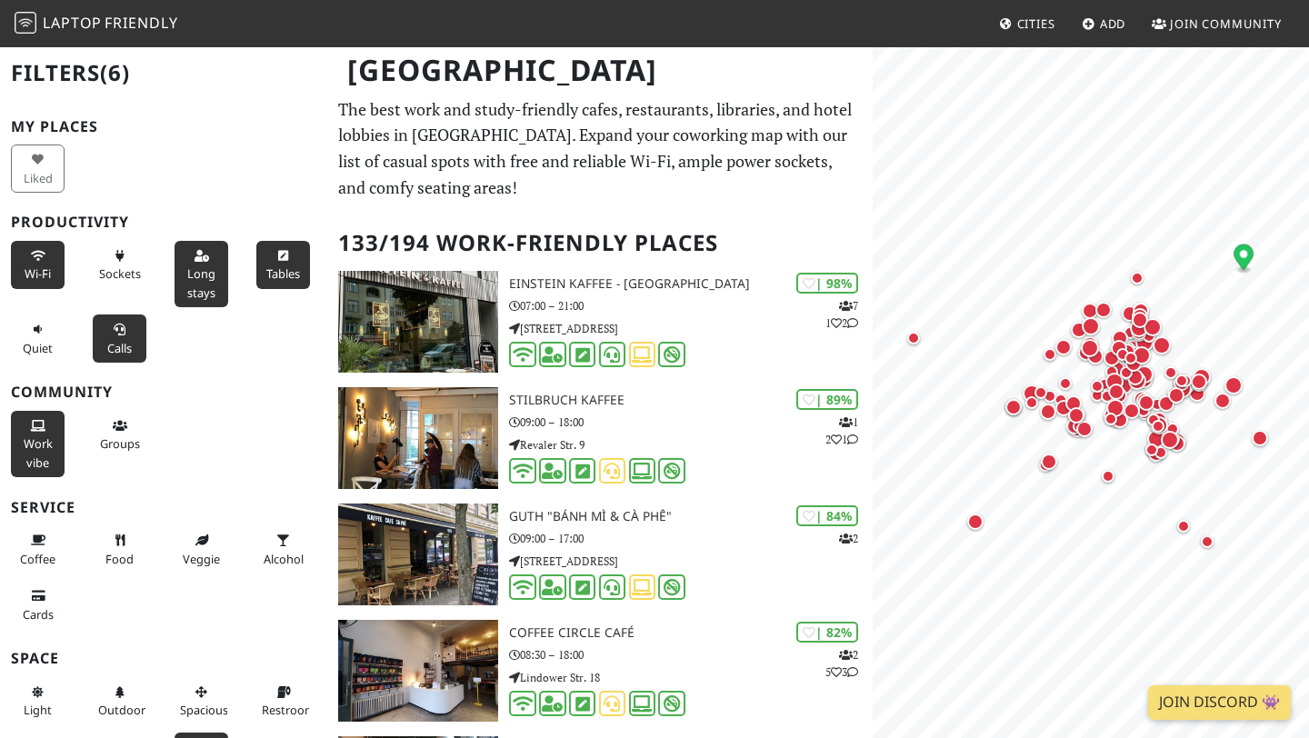
click at [39, 271] on span "Wi-Fi" at bounding box center [38, 273] width 26 height 16
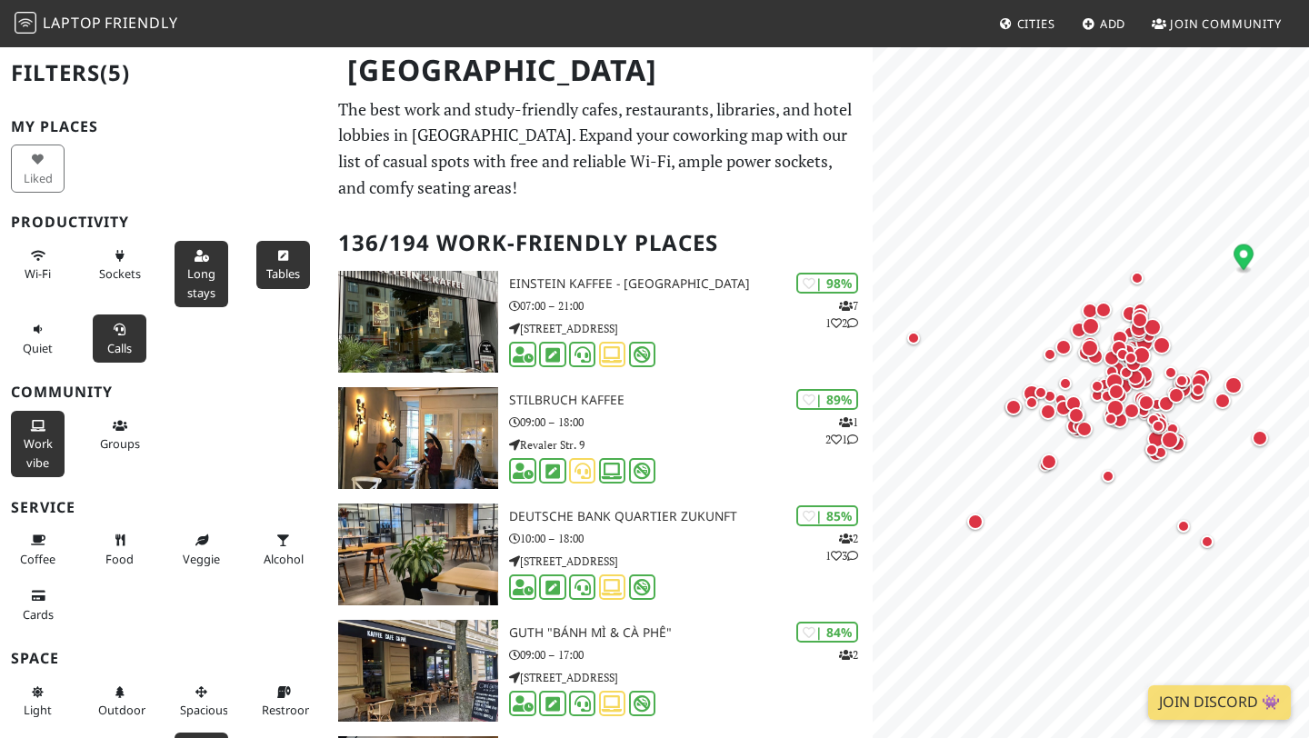
click at [120, 328] on icon at bounding box center [120, 331] width 15 height 12
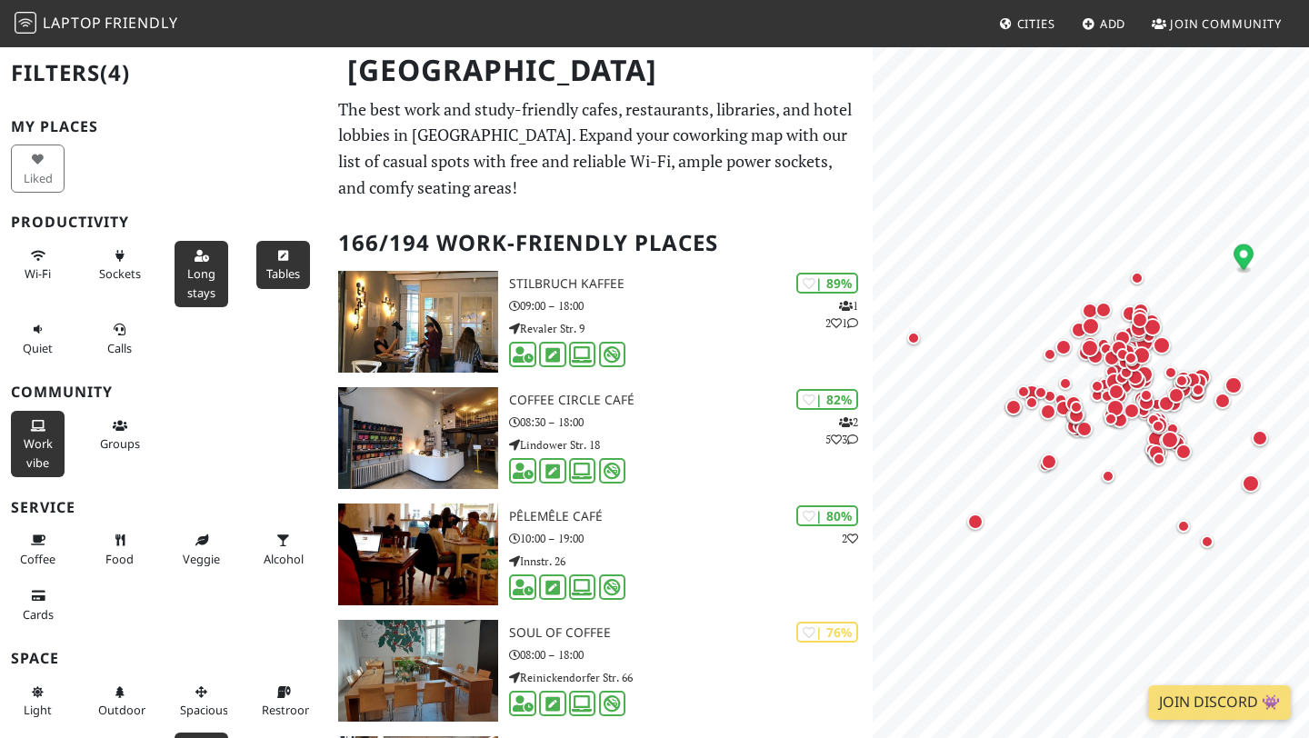
click at [193, 277] on span "Long stays" at bounding box center [201, 282] width 28 height 35
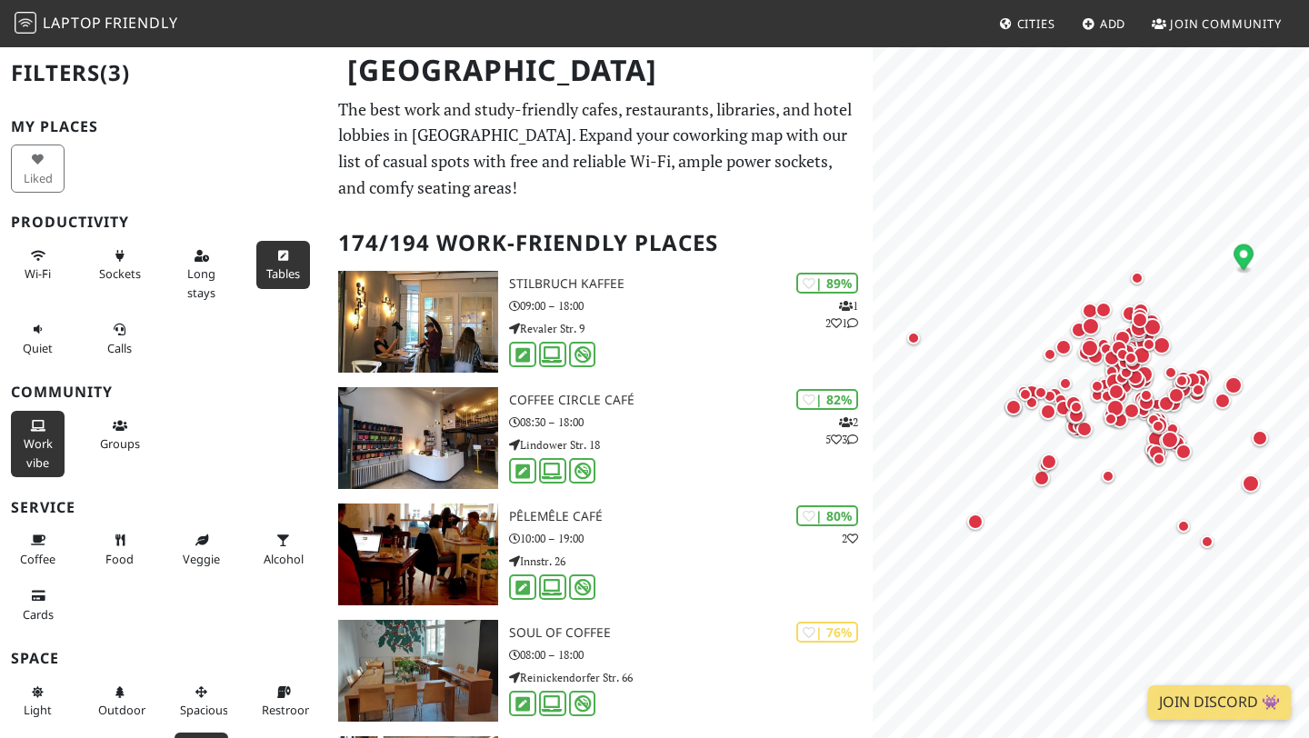
click at [297, 275] on span "Tables" at bounding box center [283, 273] width 34 height 16
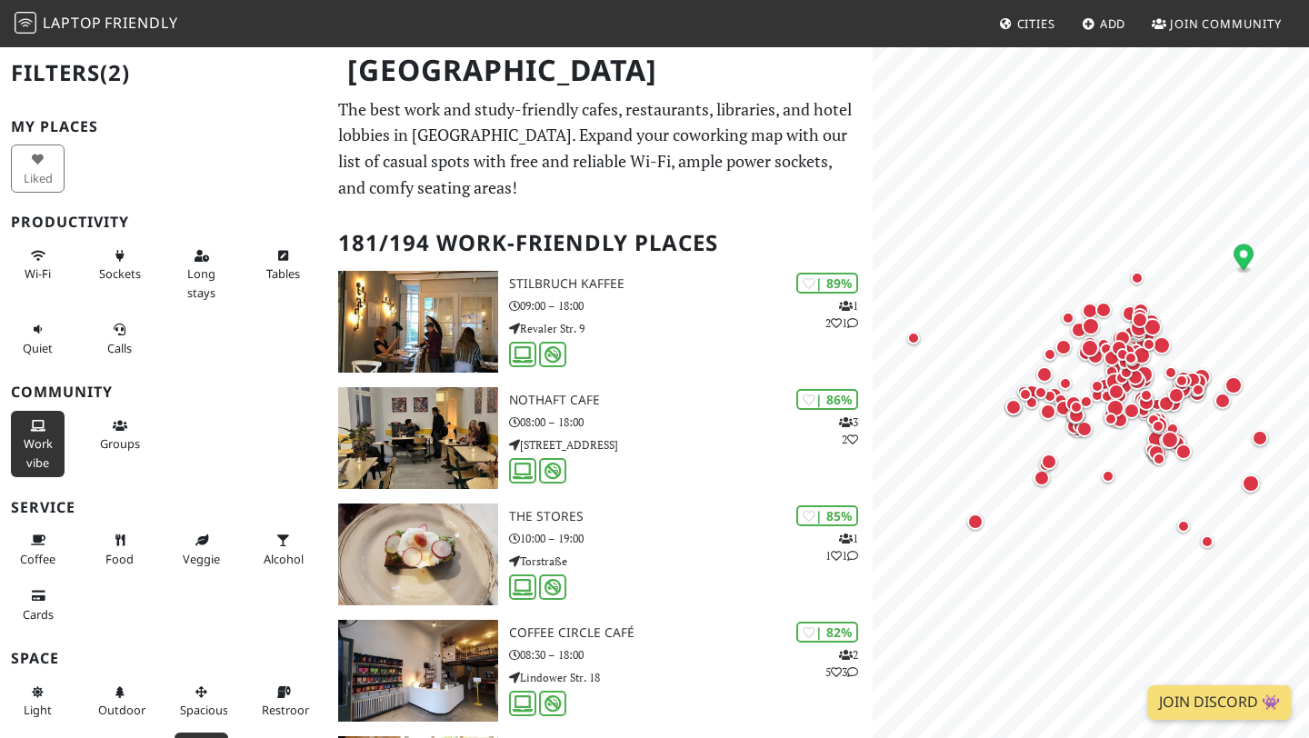
click at [47, 444] on span "Work vibe" at bounding box center [38, 453] width 29 height 35
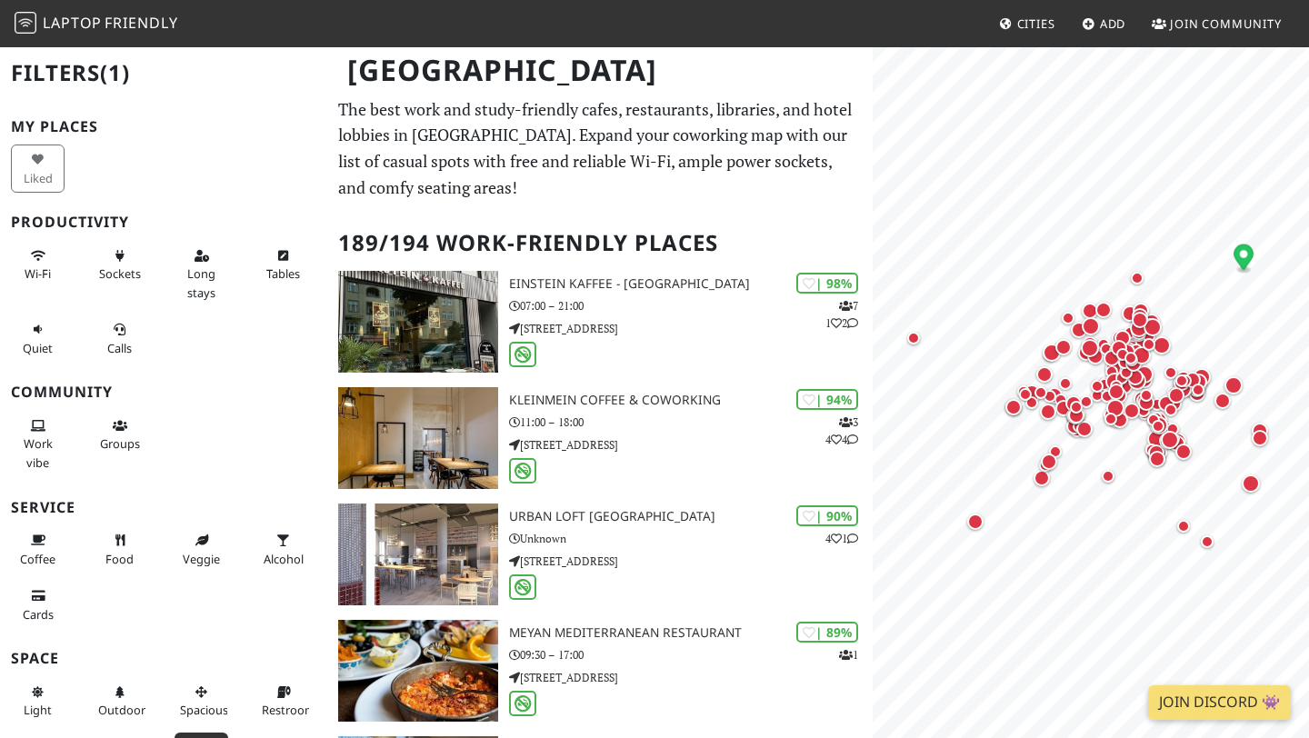
scroll to position [120, 0]
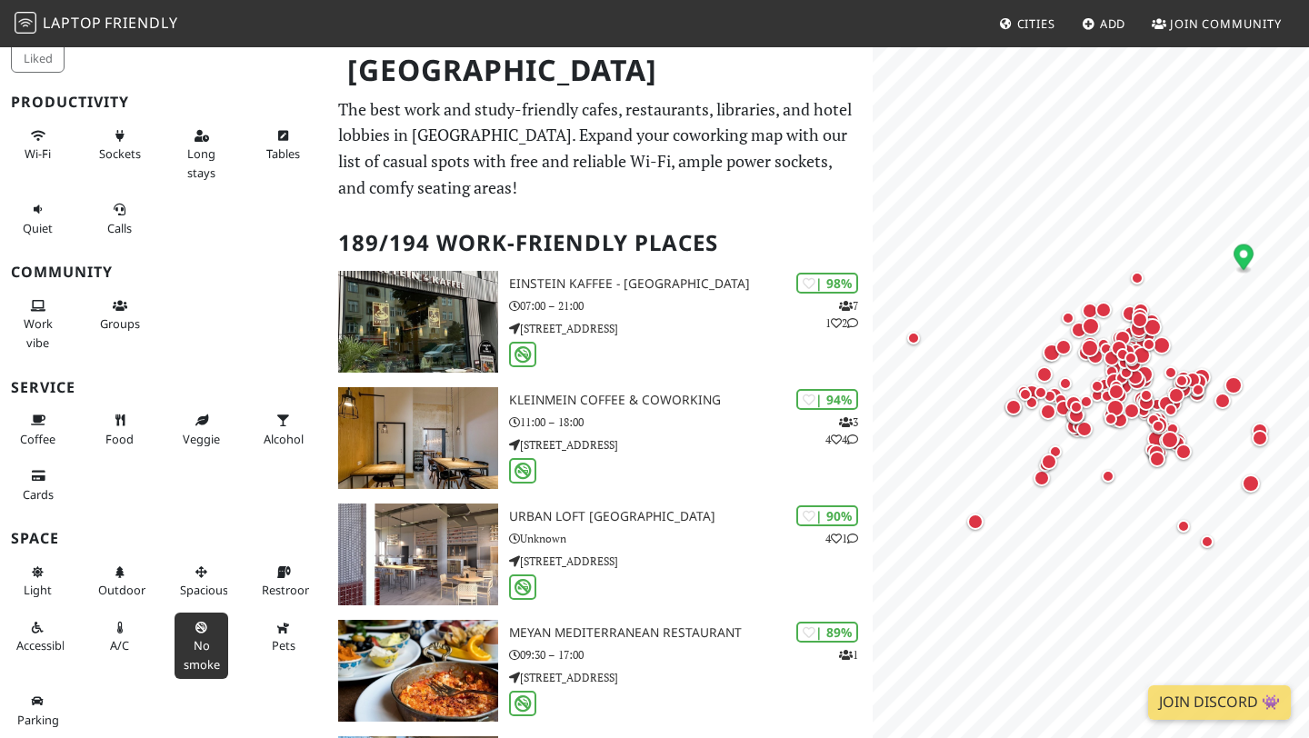
click at [213, 662] on span "No smoke" at bounding box center [202, 654] width 36 height 35
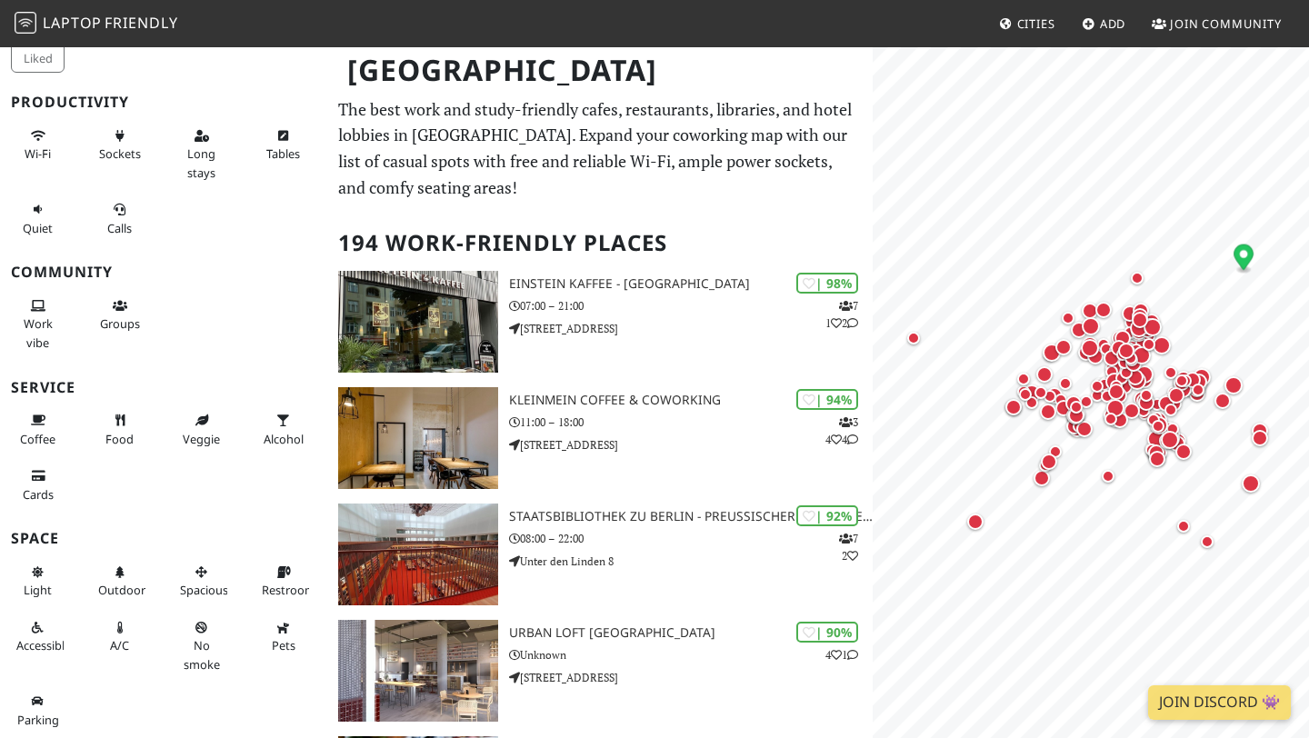
scroll to position [119, 0]
click at [116, 414] on button "Food" at bounding box center [120, 430] width 54 height 48
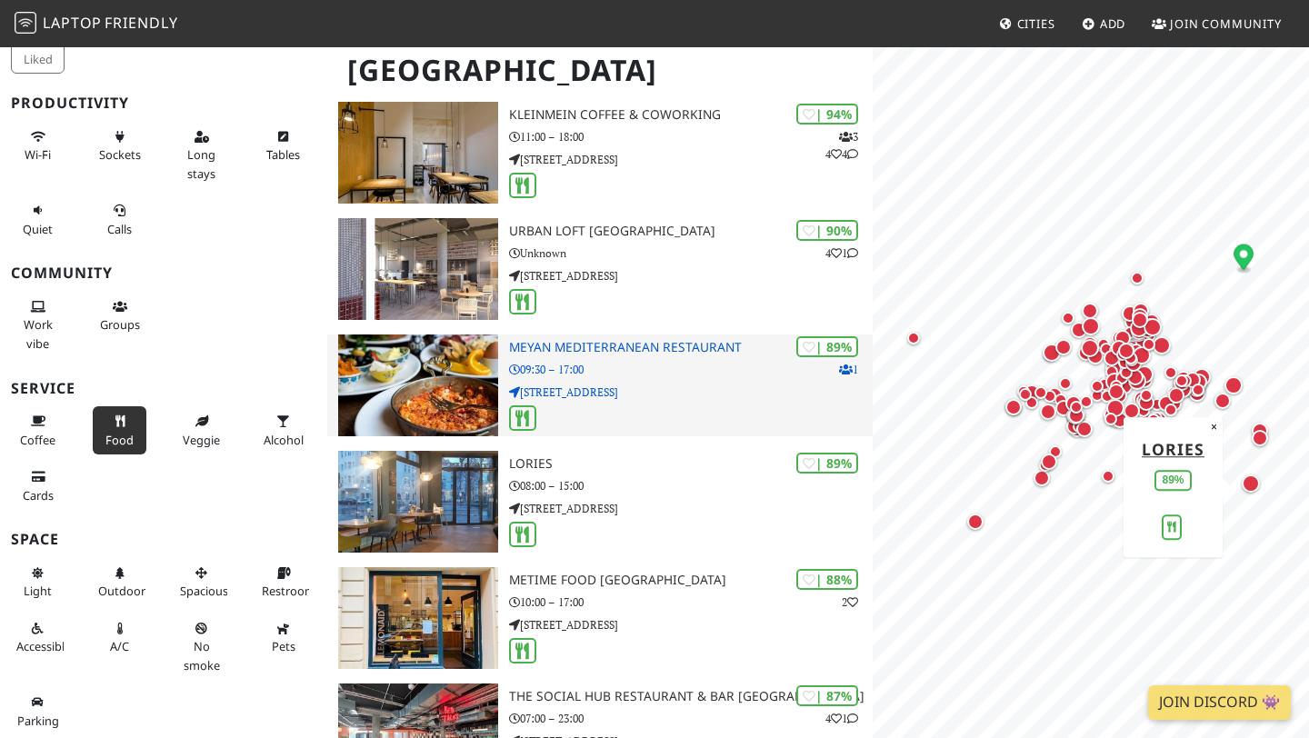
scroll to position [0, 0]
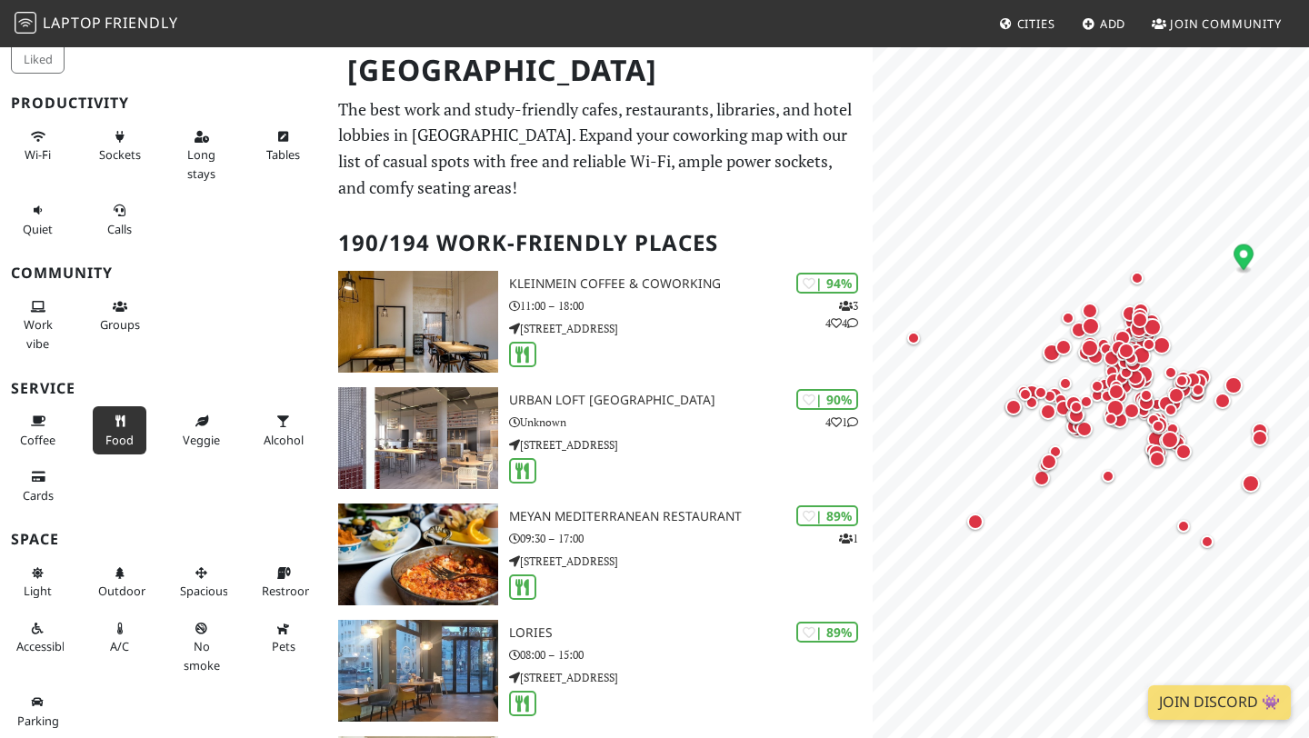
click at [121, 426] on icon at bounding box center [120, 422] width 15 height 12
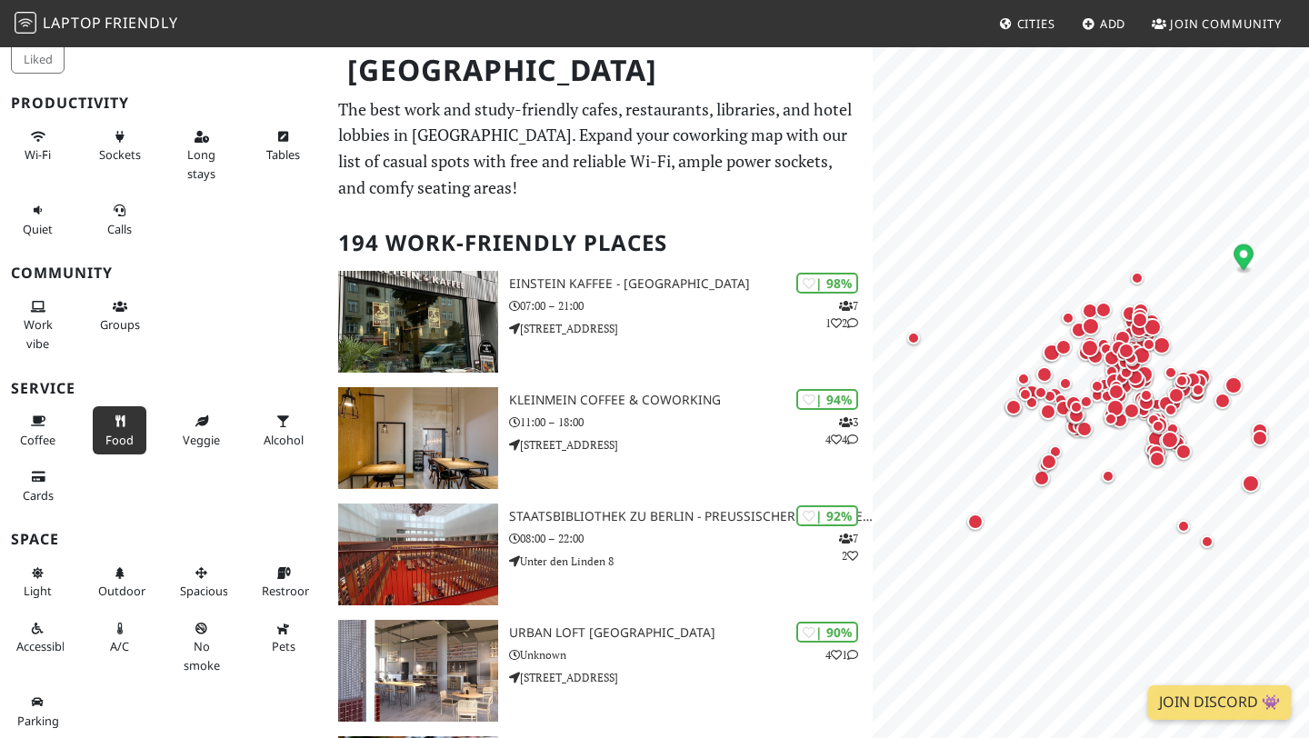
click at [116, 444] on span "Food" at bounding box center [119, 440] width 28 height 16
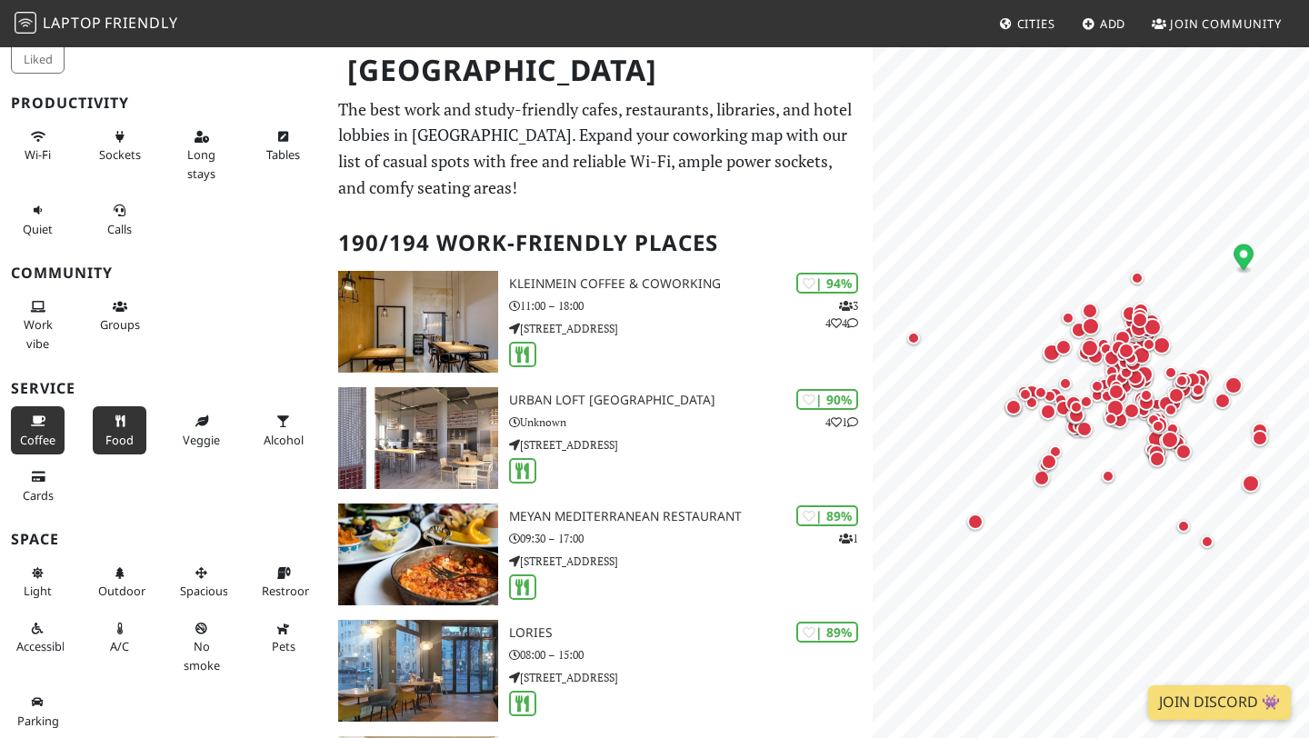
click at [20, 433] on span "Coffee" at bounding box center [37, 440] width 35 height 16
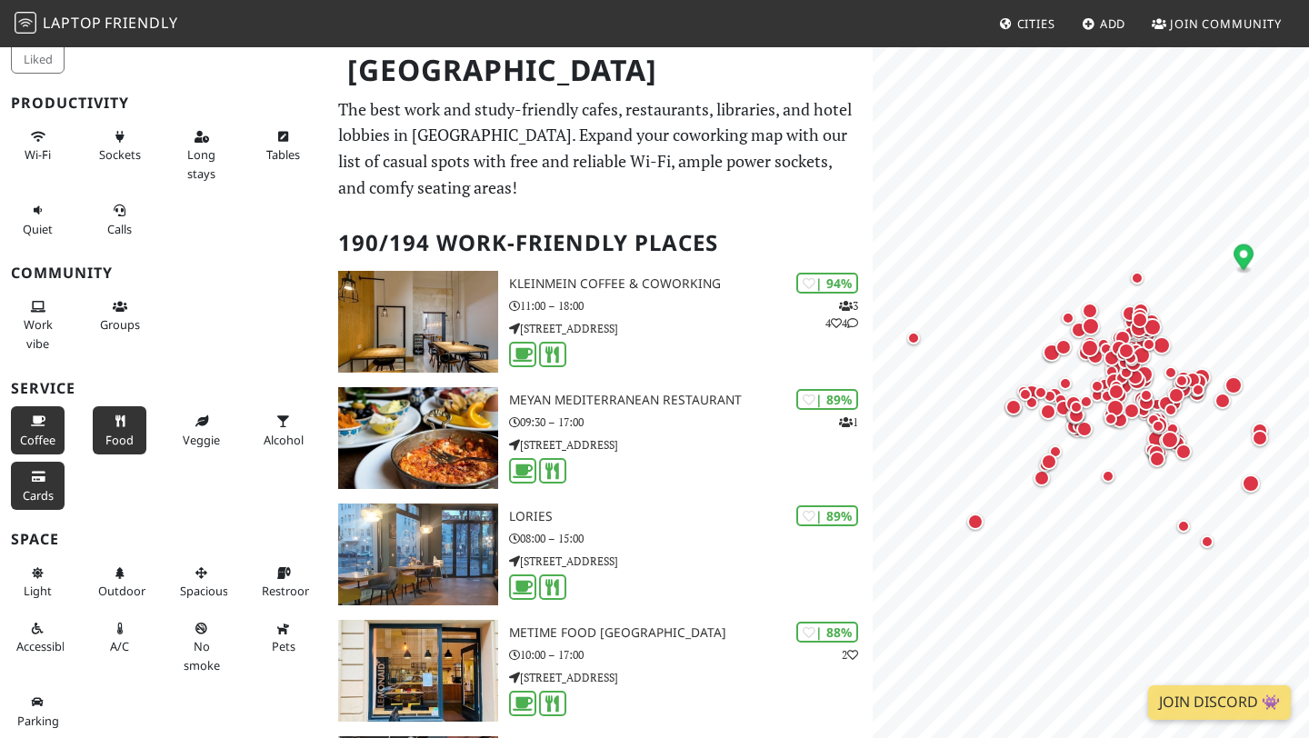
click at [20, 476] on button "Cards" at bounding box center [38, 486] width 54 height 48
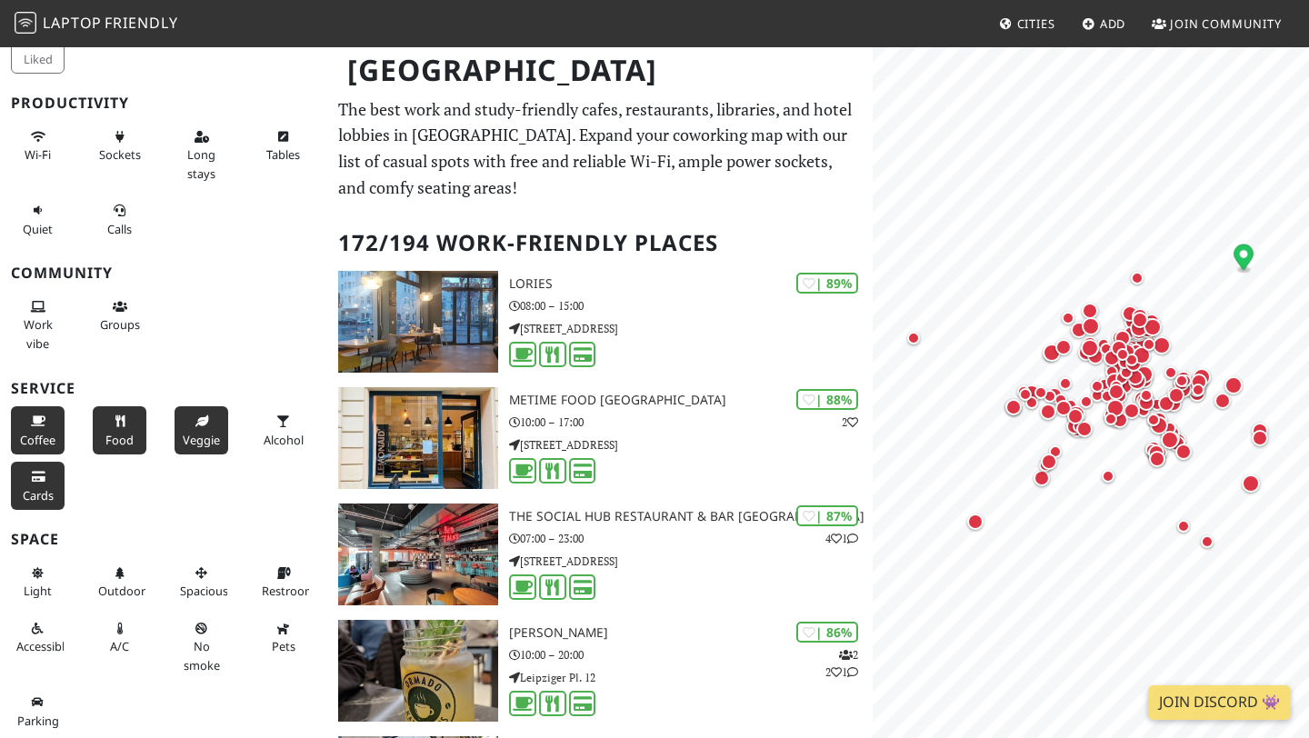
click at [197, 432] on span "Veggie" at bounding box center [201, 440] width 37 height 16
click at [277, 439] on span "Alcohol" at bounding box center [284, 440] width 40 height 16
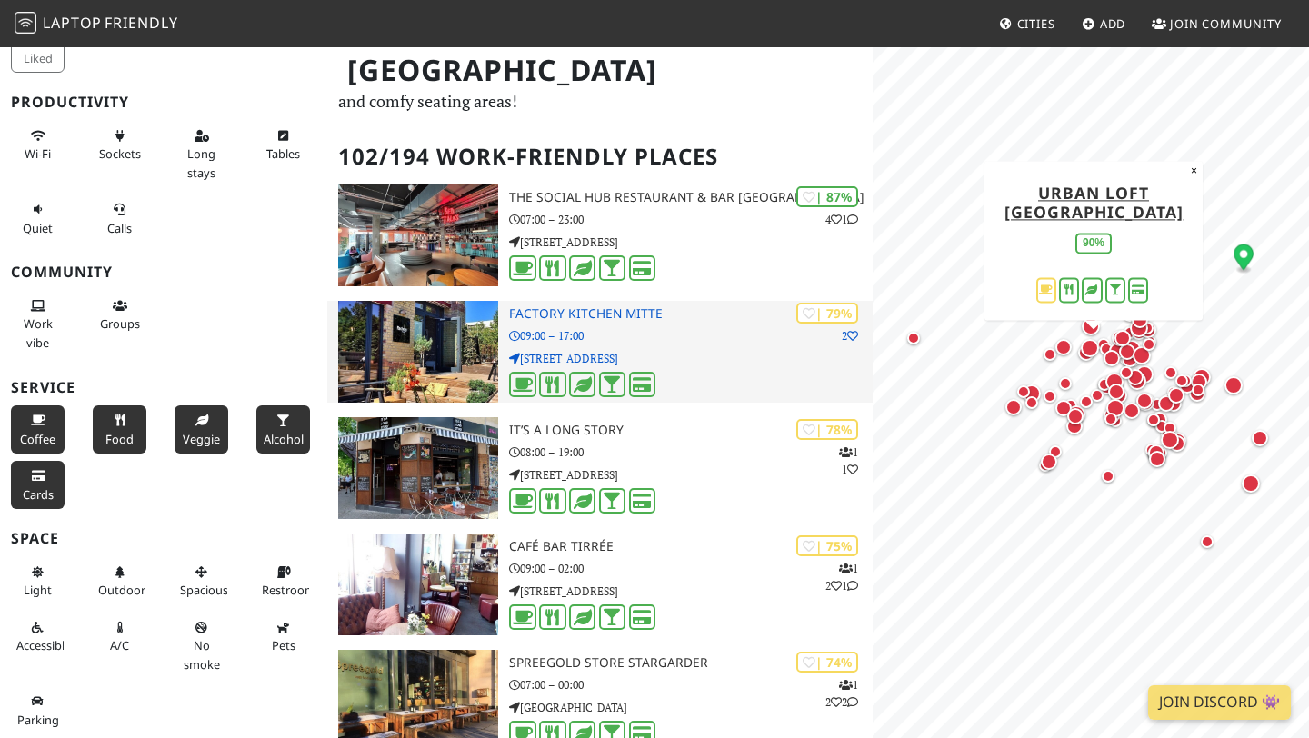
scroll to position [14, 0]
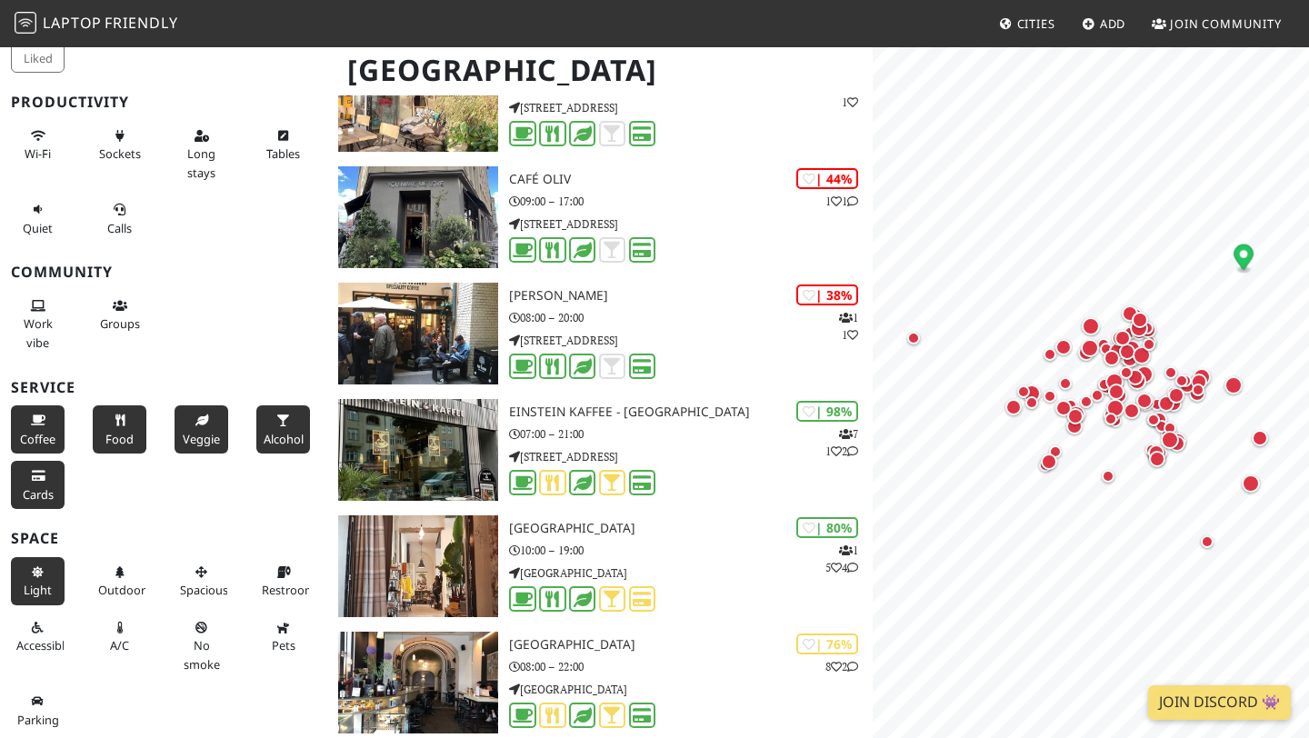
click at [33, 583] on span "Light" at bounding box center [38, 590] width 28 height 16
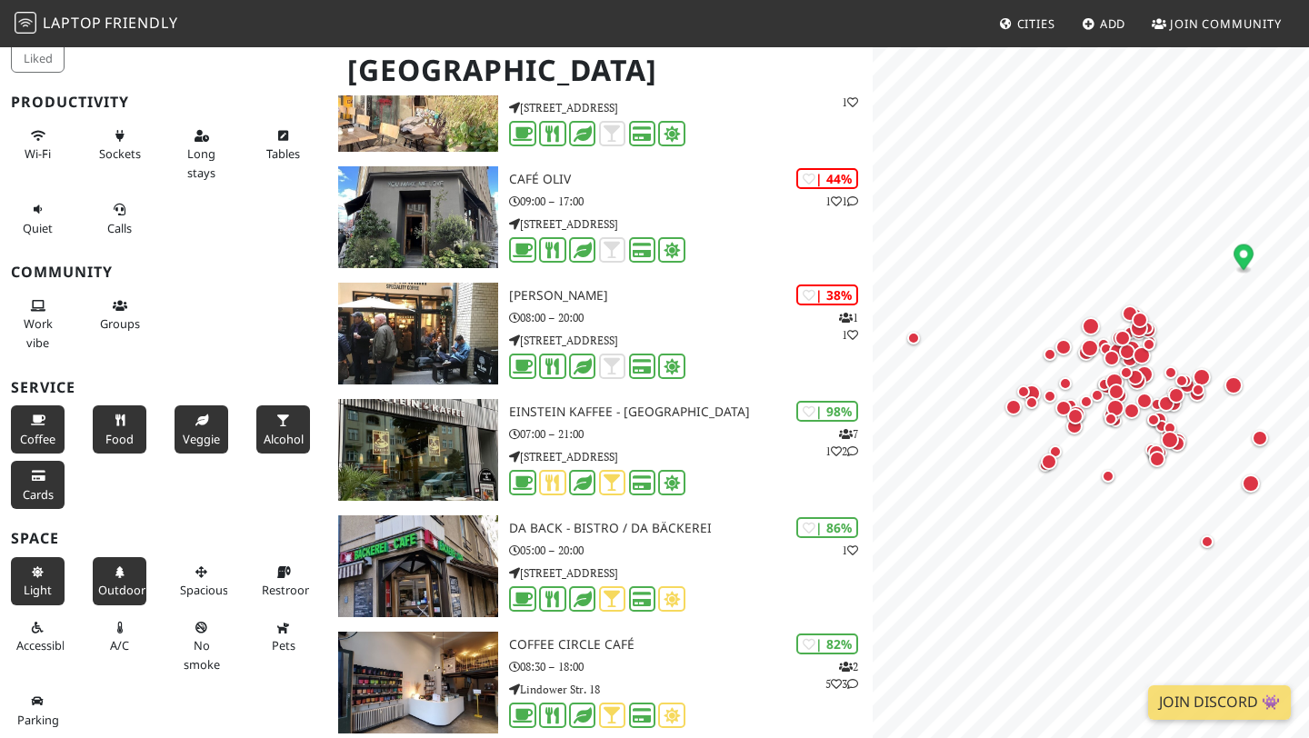
click at [122, 580] on button "Outdoor" at bounding box center [120, 581] width 54 height 48
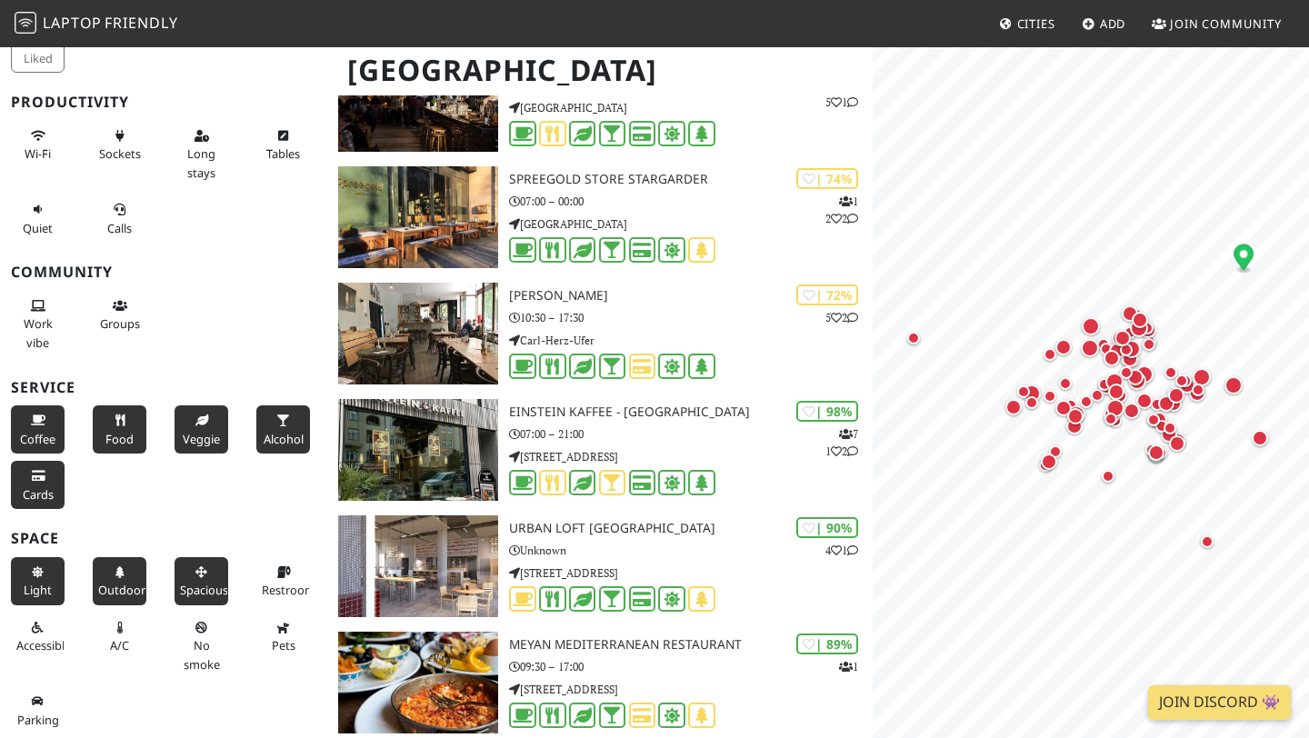
click at [185, 581] on button "Spacious" at bounding box center [202, 581] width 54 height 48
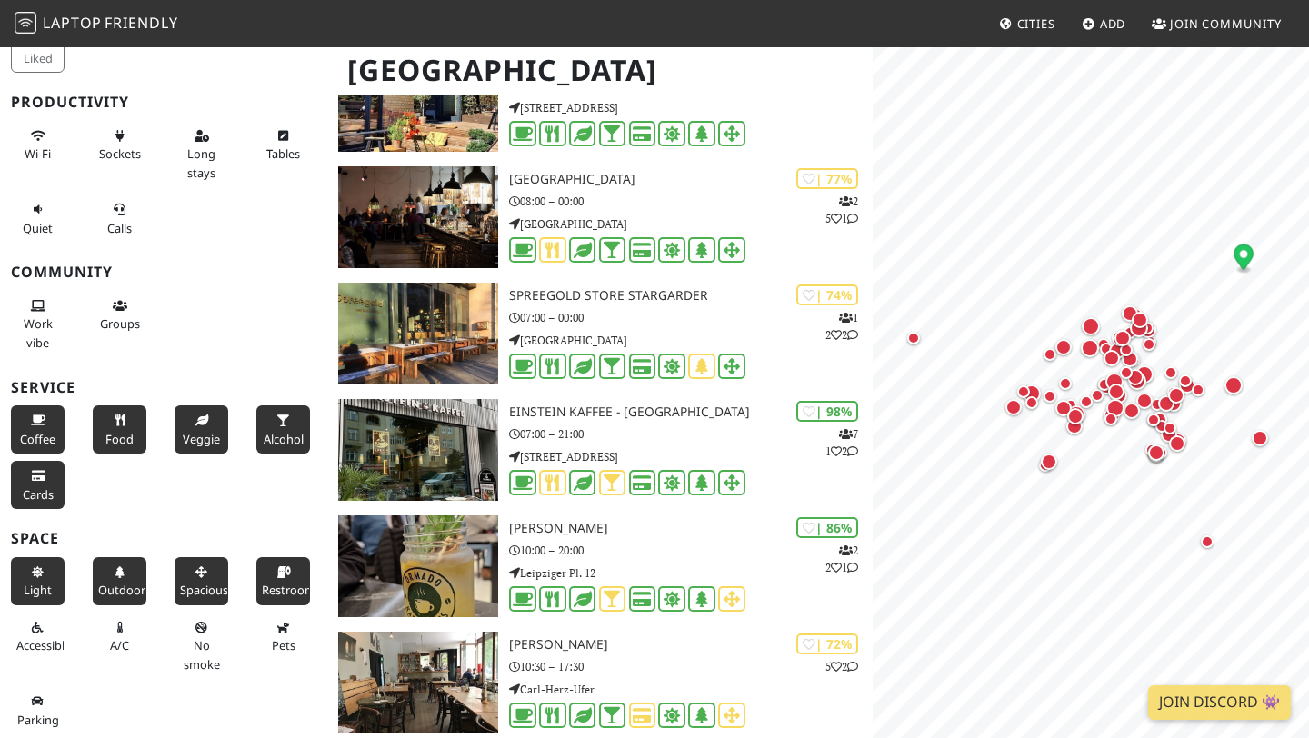
click at [273, 595] on span "Restroom" at bounding box center [289, 590] width 54 height 16
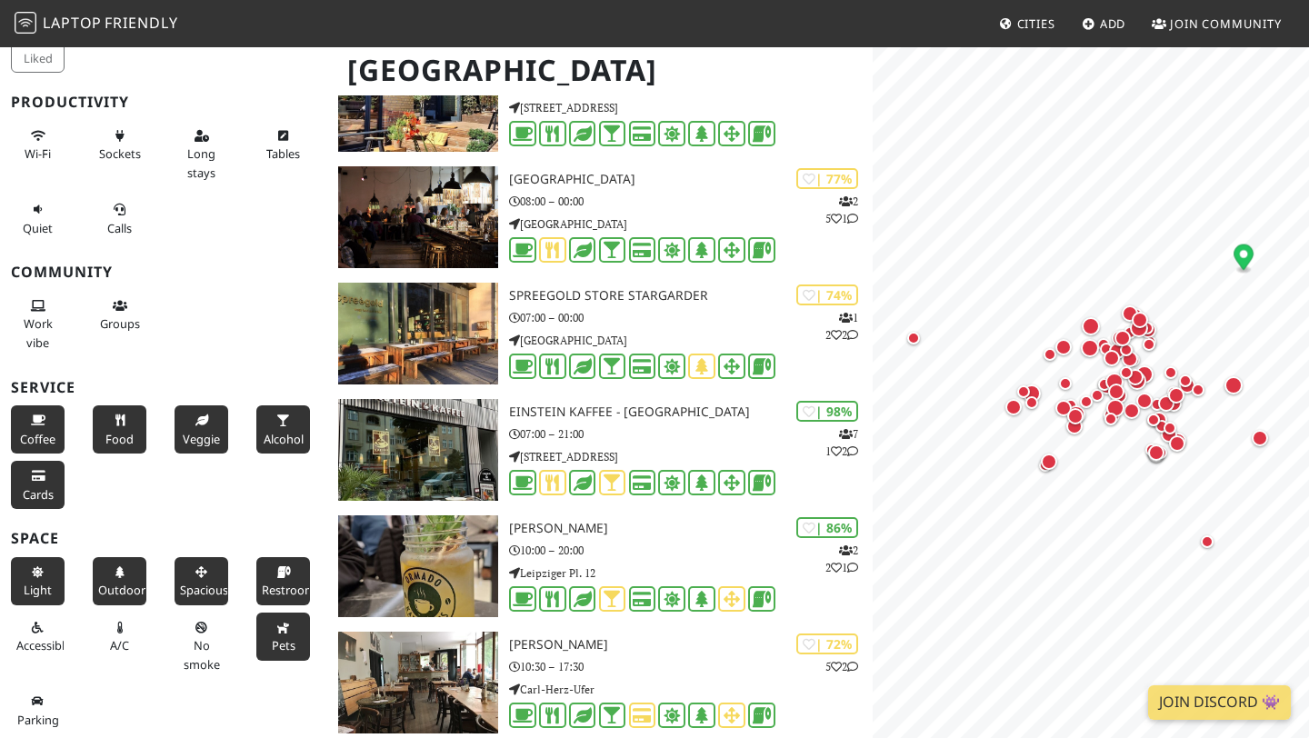
click at [274, 638] on span "Pets" at bounding box center [284, 645] width 24 height 16
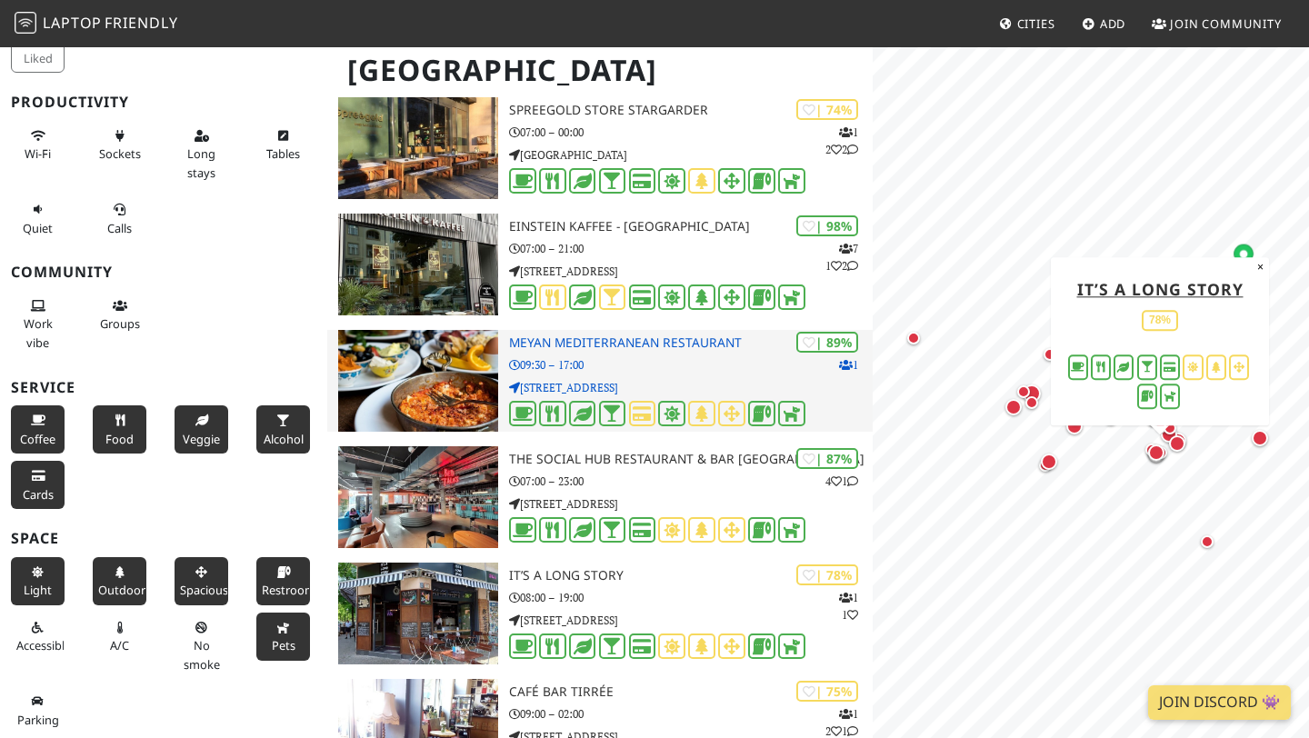
scroll to position [0, 0]
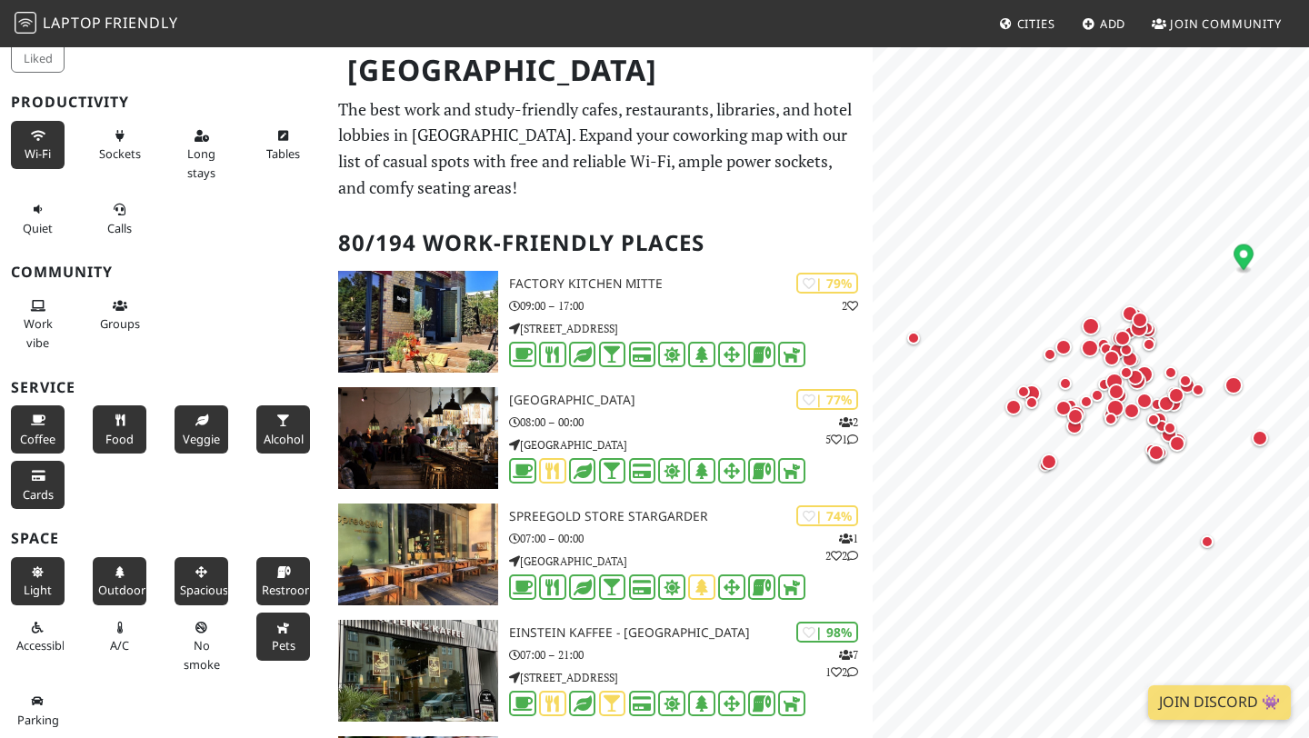
click at [26, 156] on span "Wi-Fi" at bounding box center [38, 153] width 26 height 16
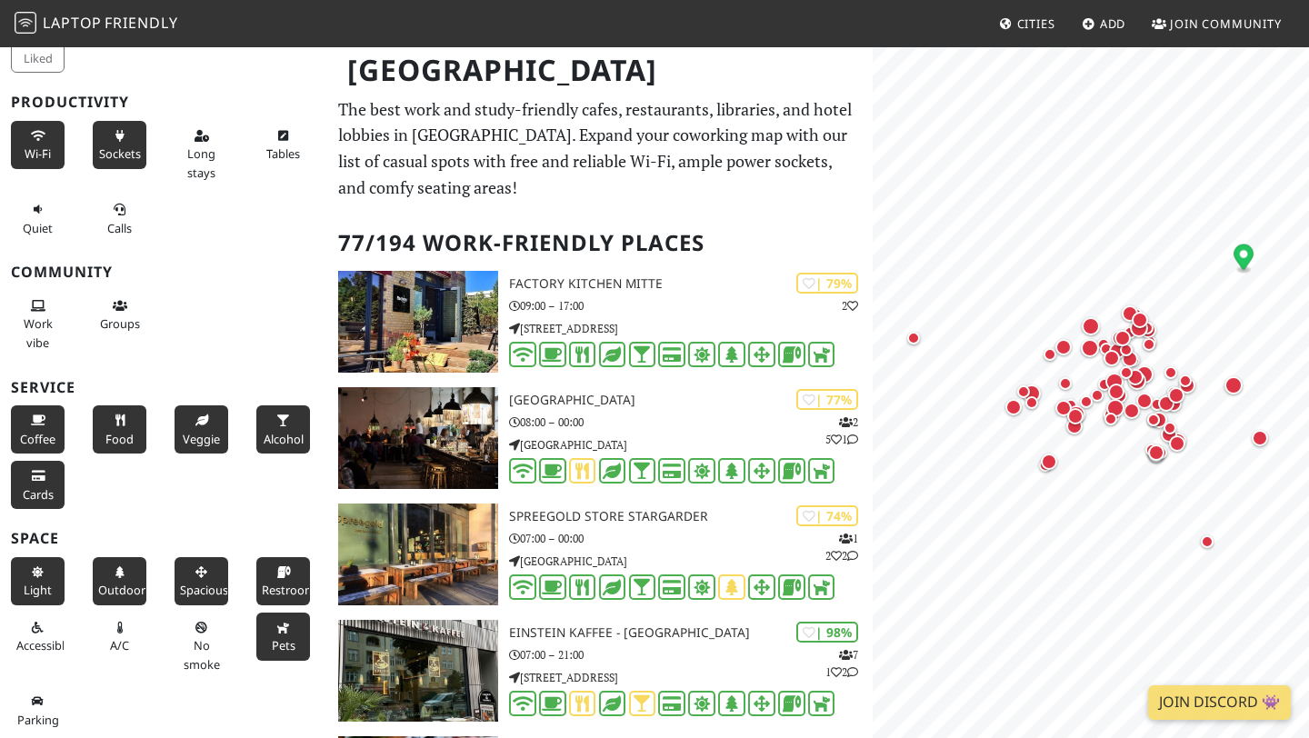
click at [117, 151] on span "Sockets" at bounding box center [120, 153] width 42 height 16
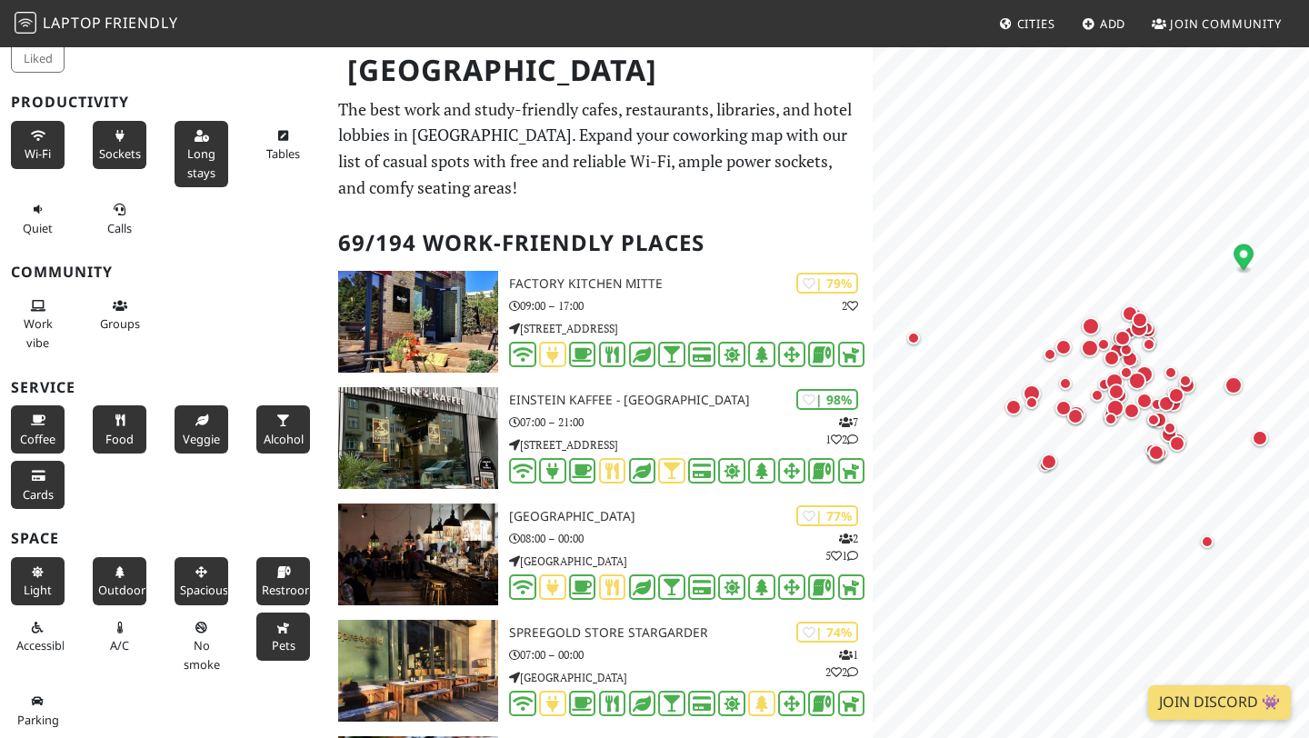
click at [192, 144] on button "Long stays" at bounding box center [202, 154] width 54 height 66
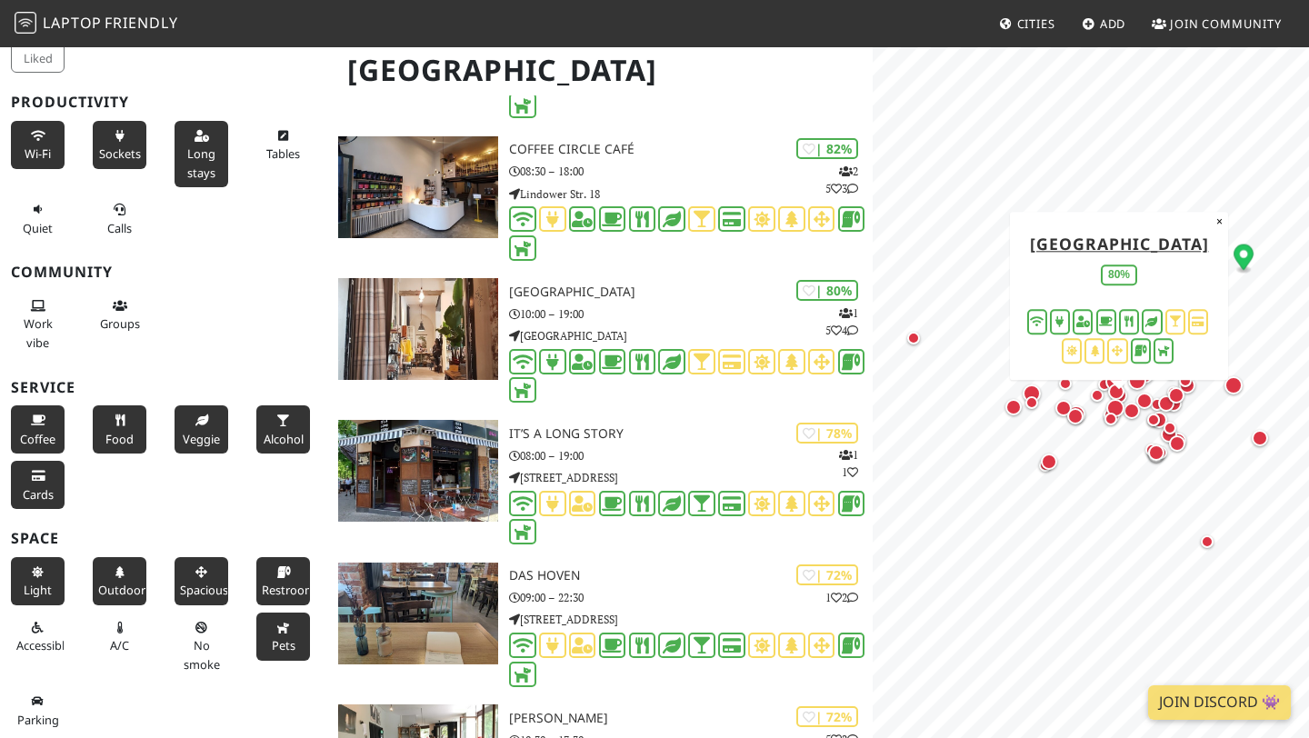
scroll to position [1415, 0]
click at [26, 417] on button "Coffee" at bounding box center [38, 430] width 54 height 48
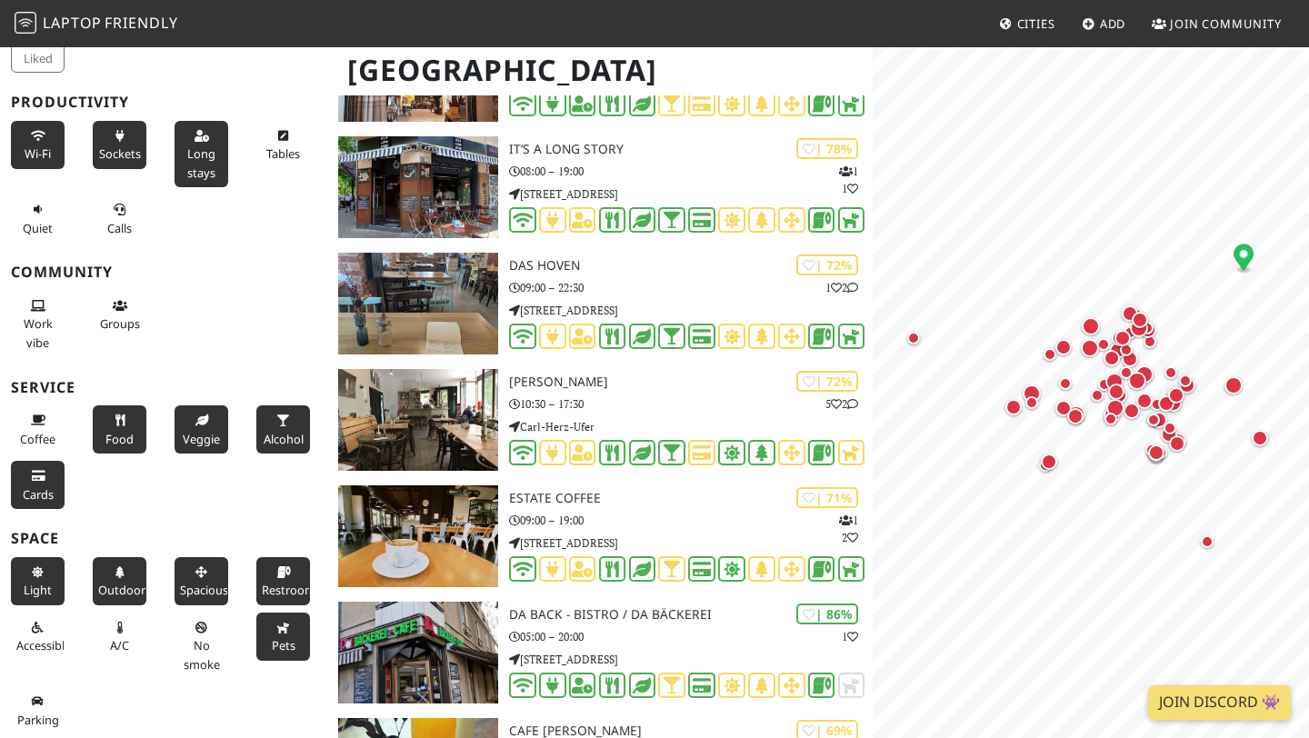
click at [116, 426] on button "Food" at bounding box center [120, 430] width 54 height 48
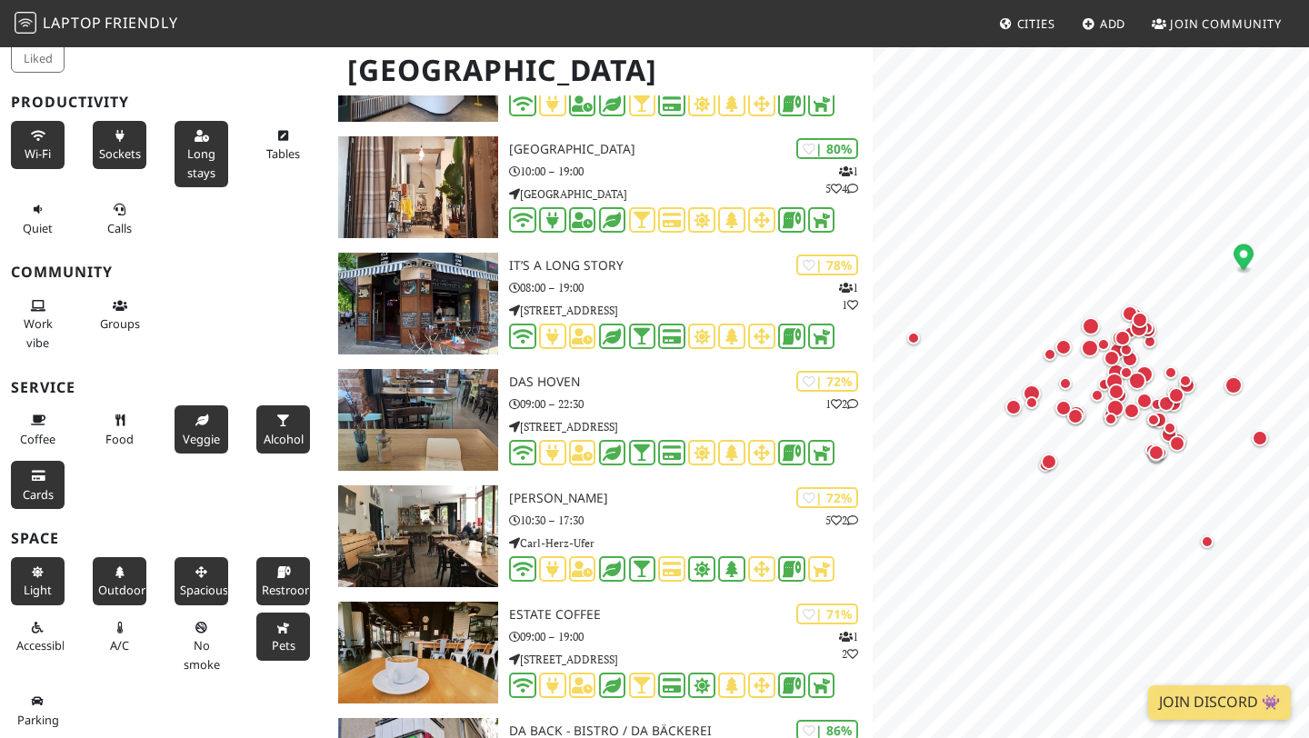
click at [187, 426] on button "Veggie" at bounding box center [202, 430] width 54 height 48
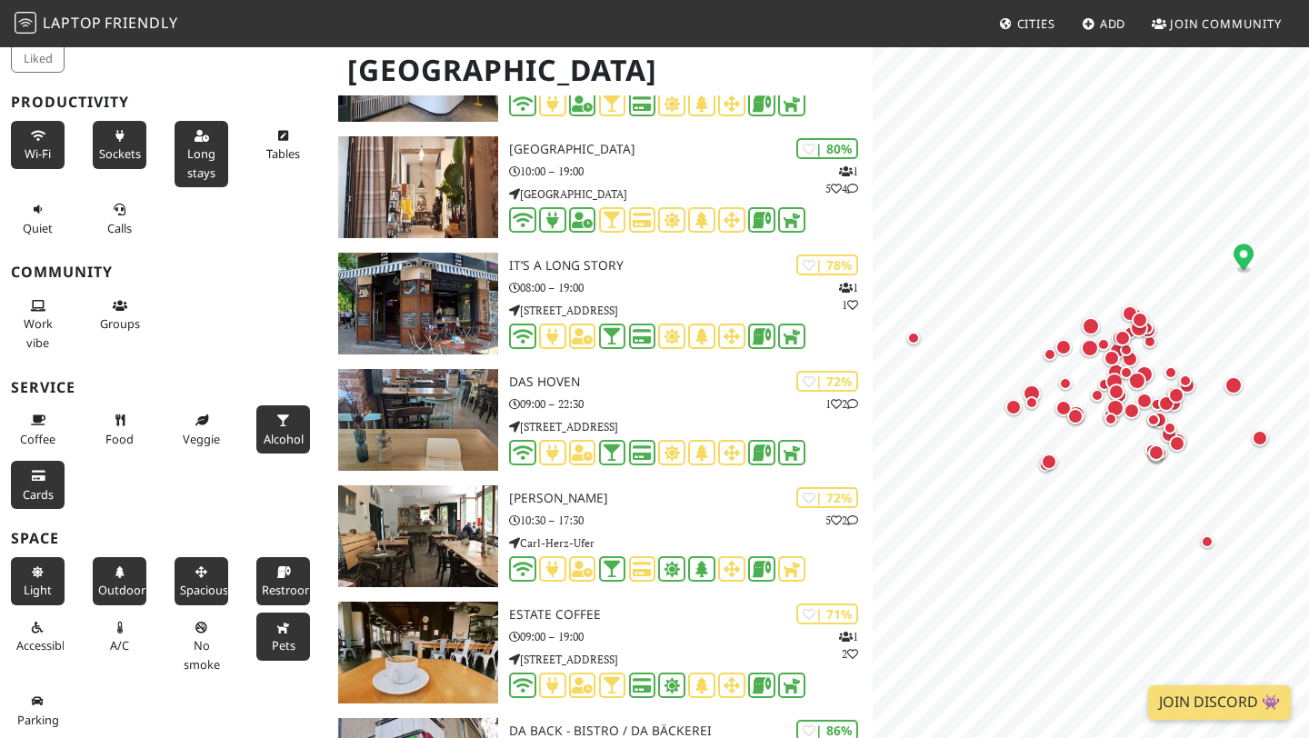
click at [302, 428] on button "Alcohol" at bounding box center [283, 430] width 54 height 48
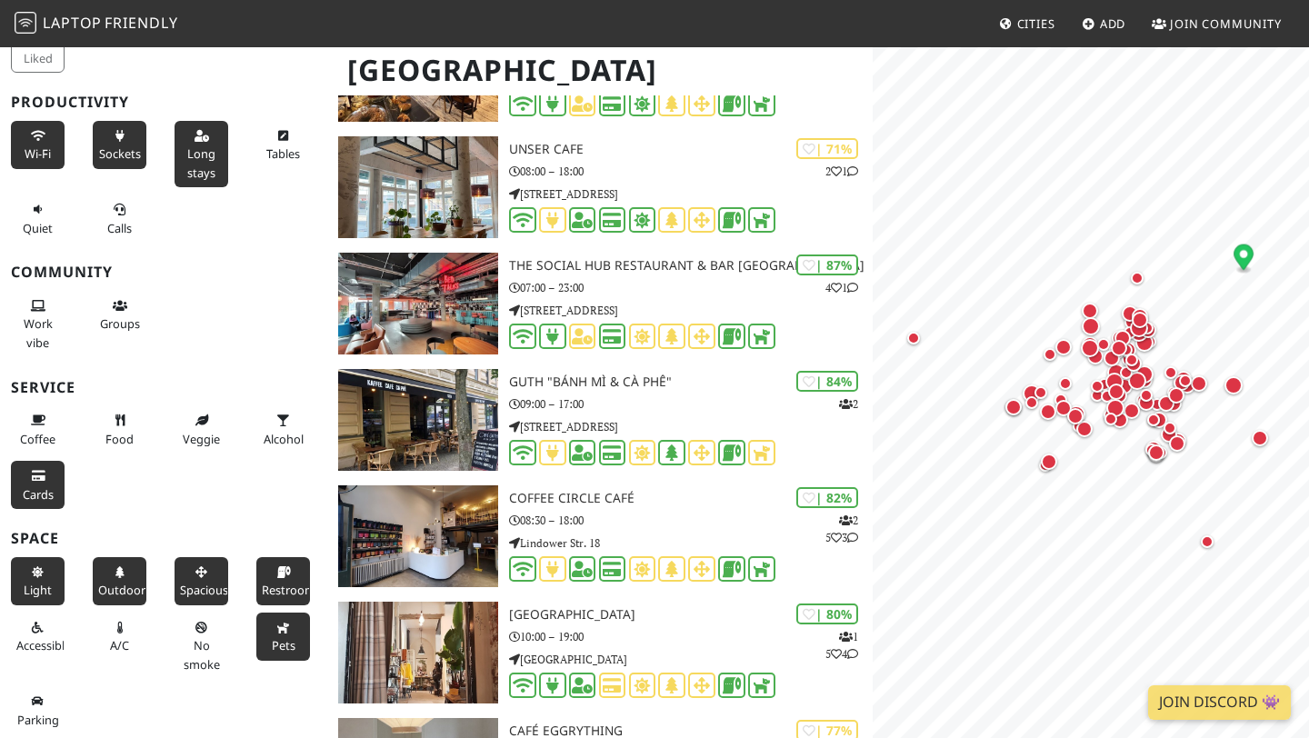
click at [33, 483] on button "Cards" at bounding box center [38, 485] width 54 height 48
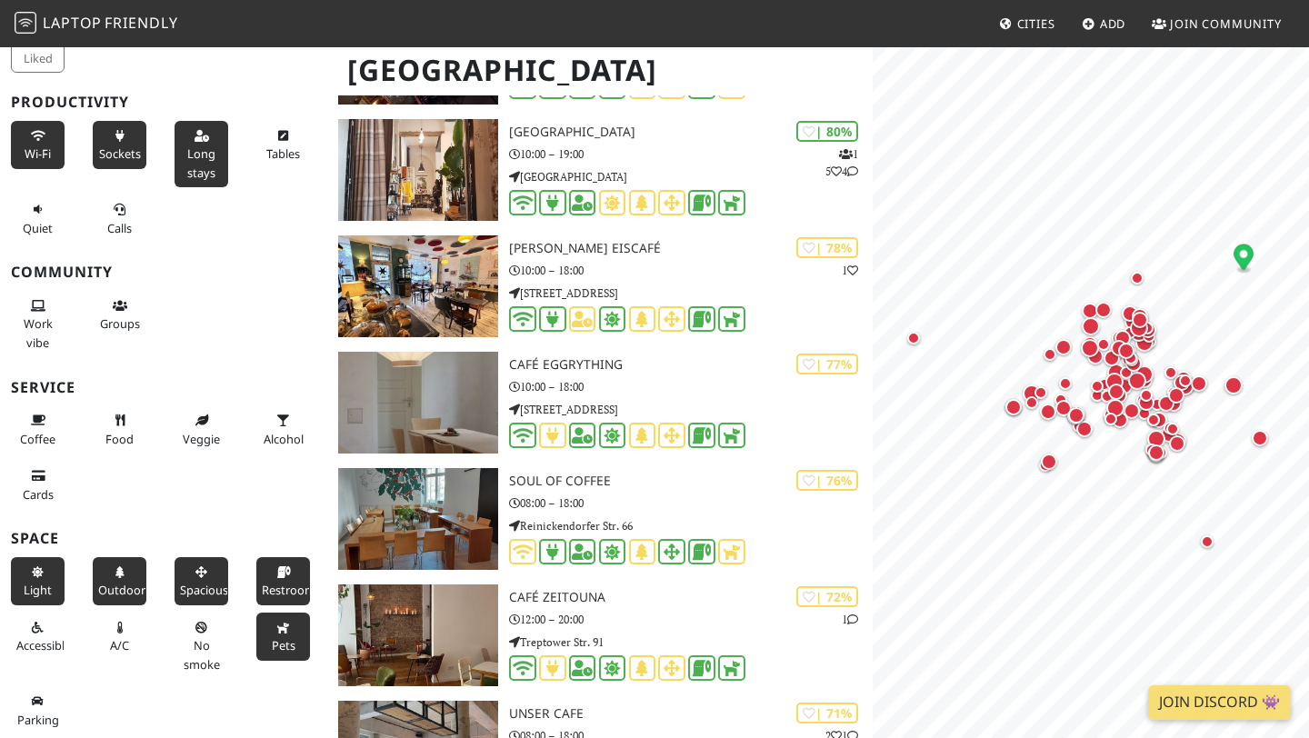
scroll to position [1549, 0]
click at [285, 590] on span "Restroom" at bounding box center [289, 590] width 54 height 16
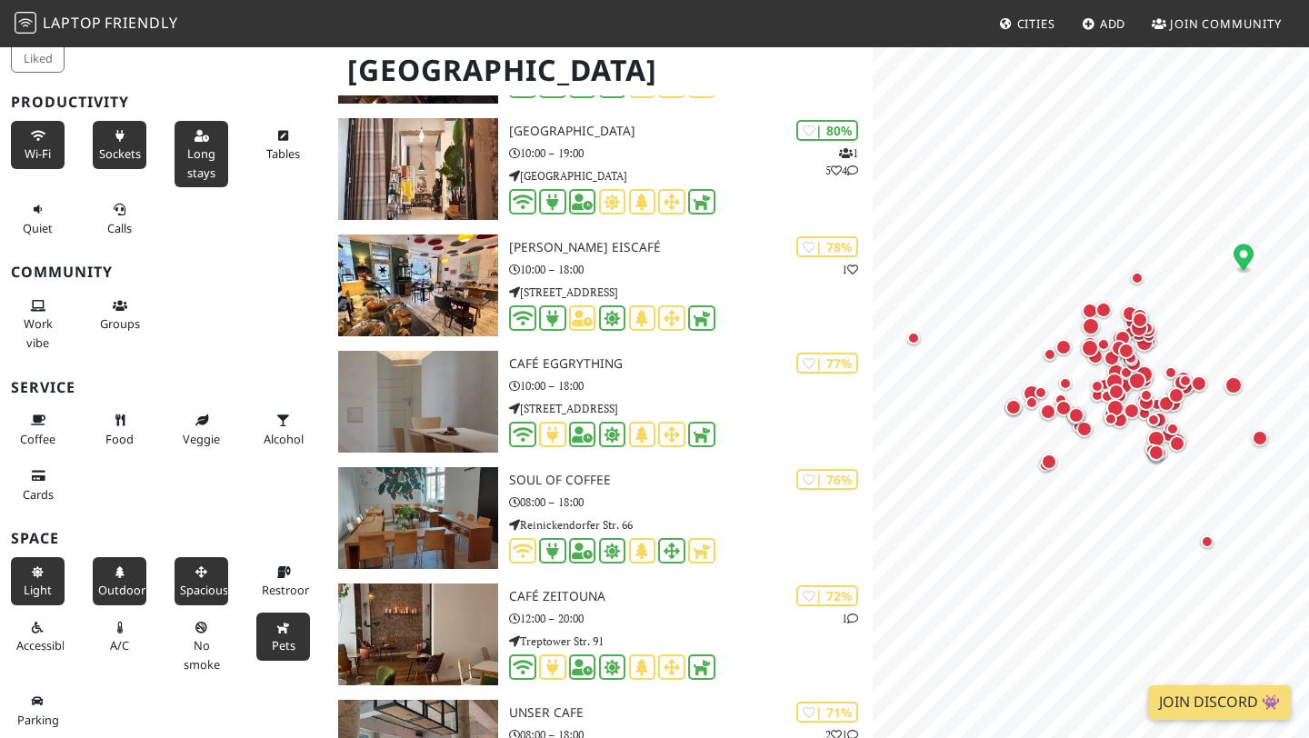
click at [285, 634] on button "Pets" at bounding box center [283, 637] width 54 height 48
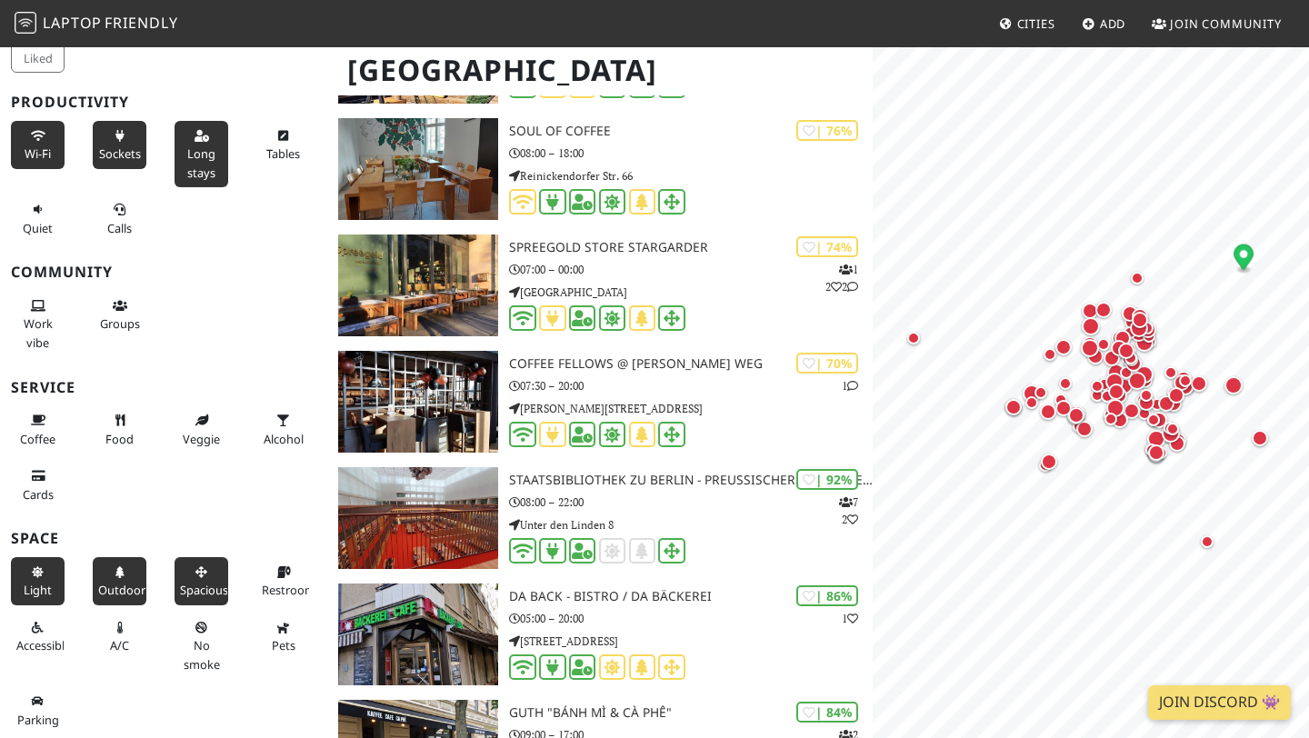
click at [197, 588] on span "Spacious" at bounding box center [204, 590] width 48 height 16
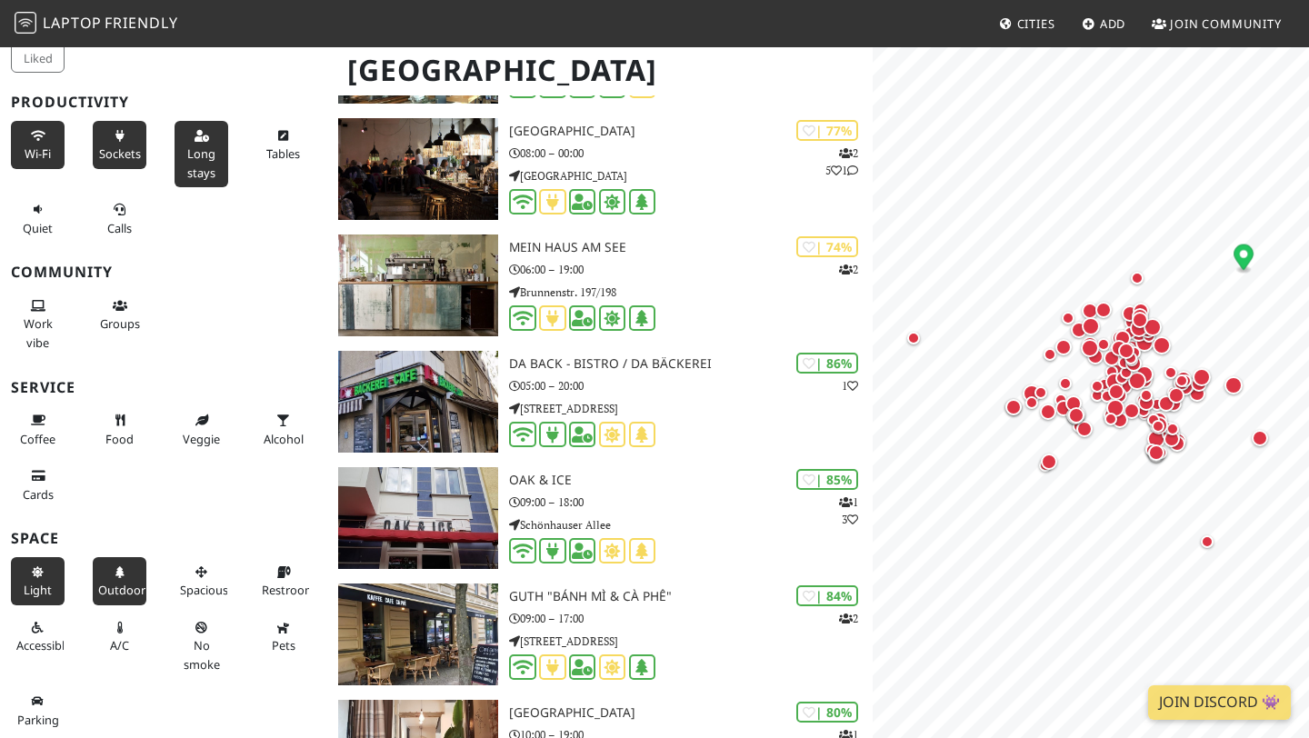
click at [123, 574] on icon at bounding box center [120, 573] width 15 height 12
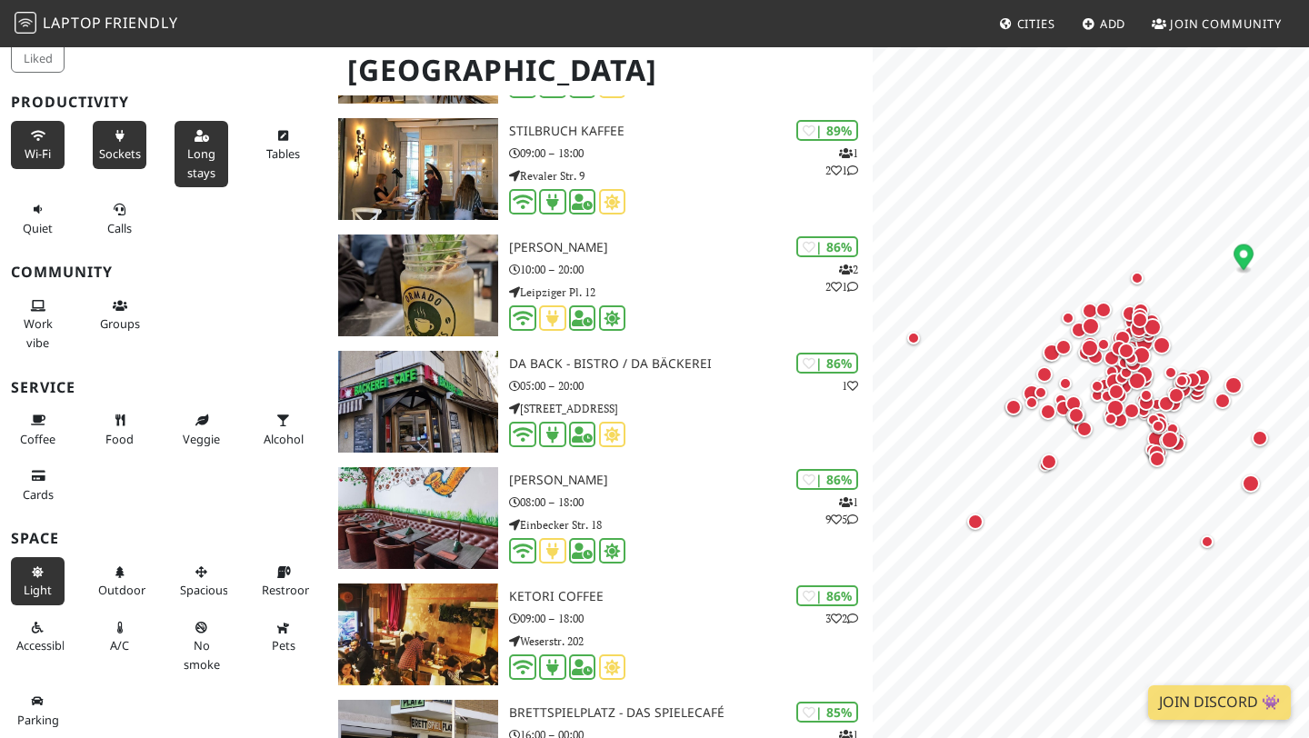
click at [15, 574] on button "Light" at bounding box center [38, 581] width 54 height 48
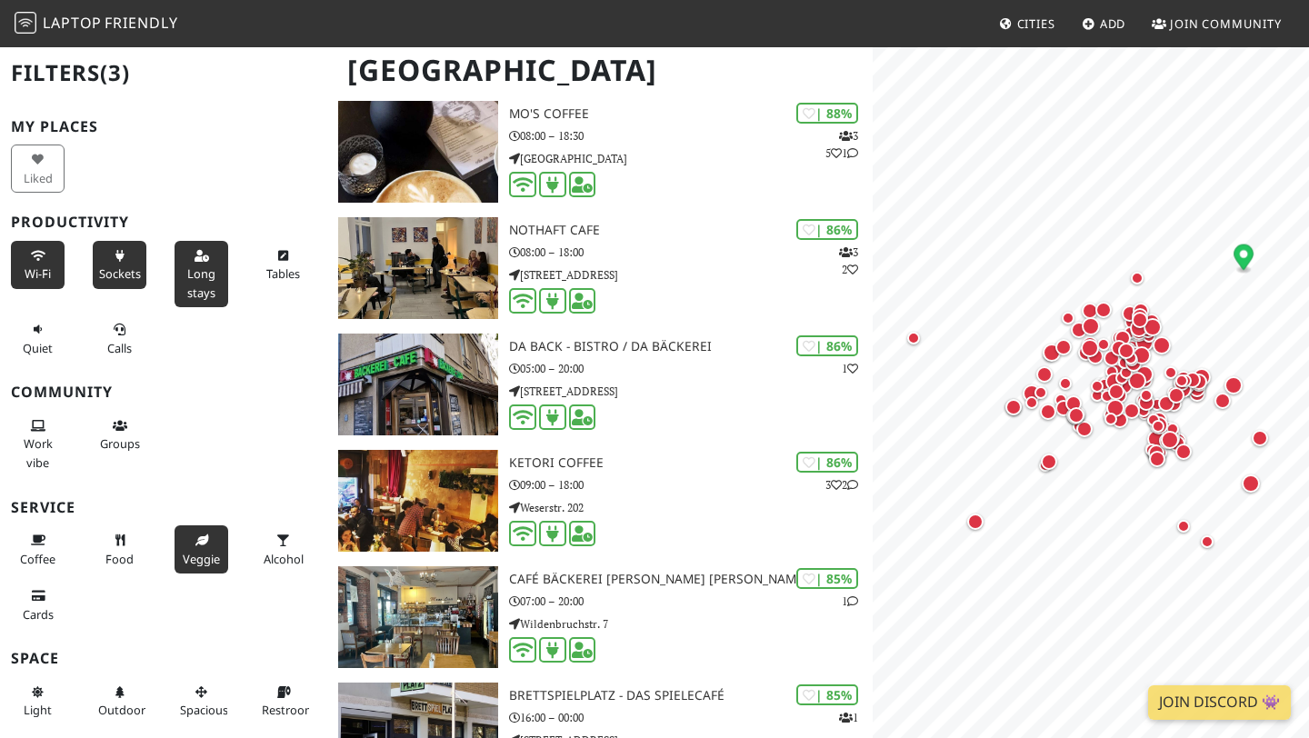
scroll to position [1095, 0]
